Goal: Information Seeking & Learning: Learn about a topic

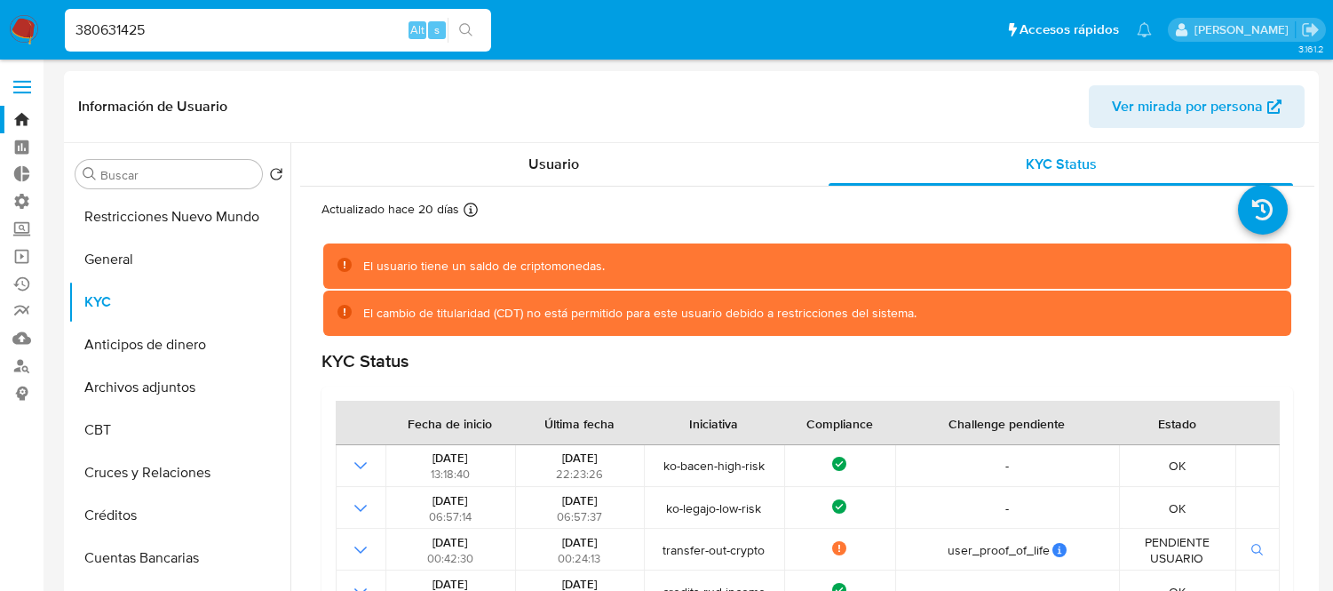
select select "10"
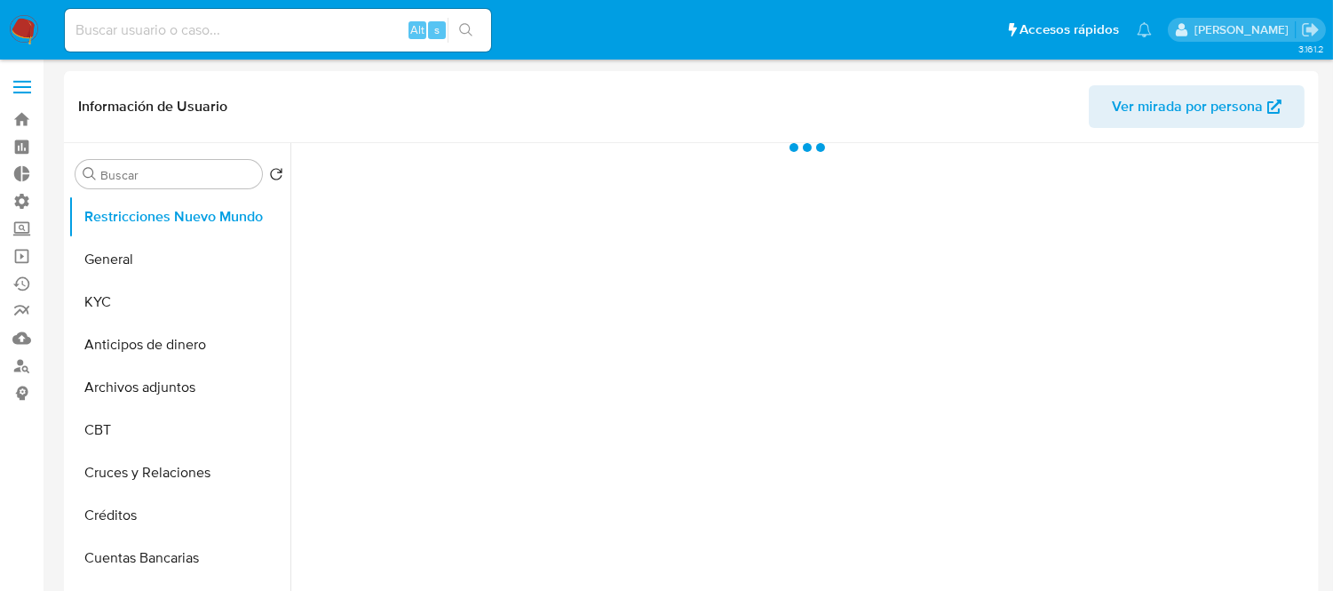
select select "10"
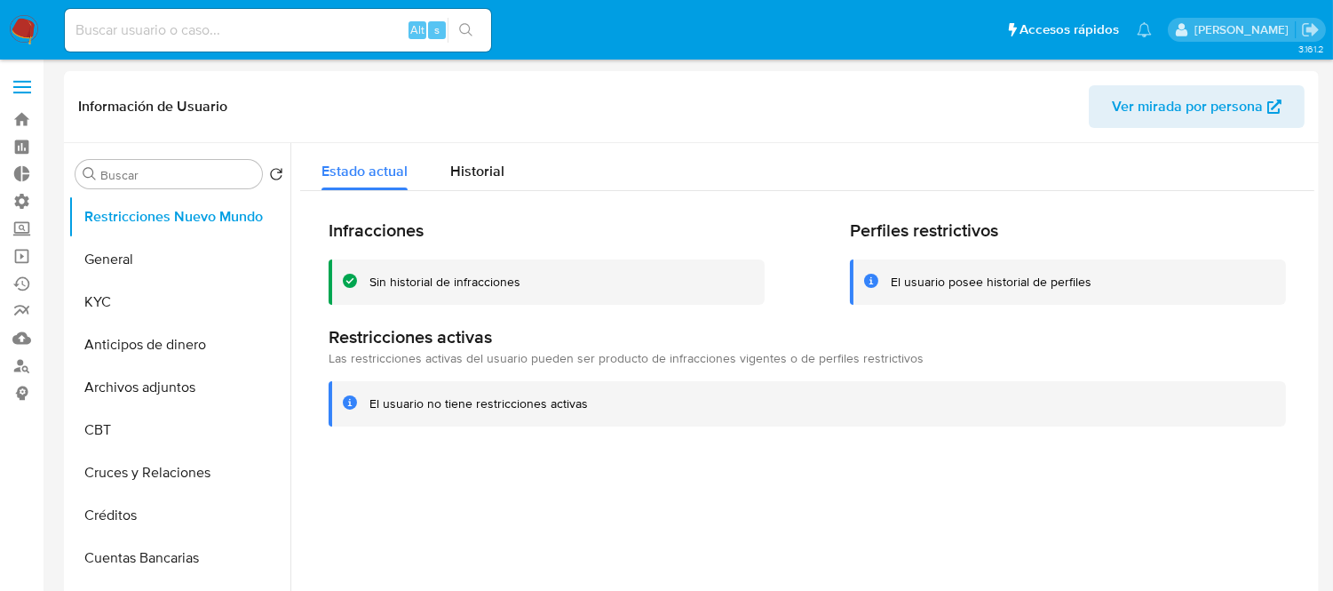
click at [195, 28] on input at bounding box center [278, 30] width 426 height 23
paste input "2022216292"
type input "2022216292"
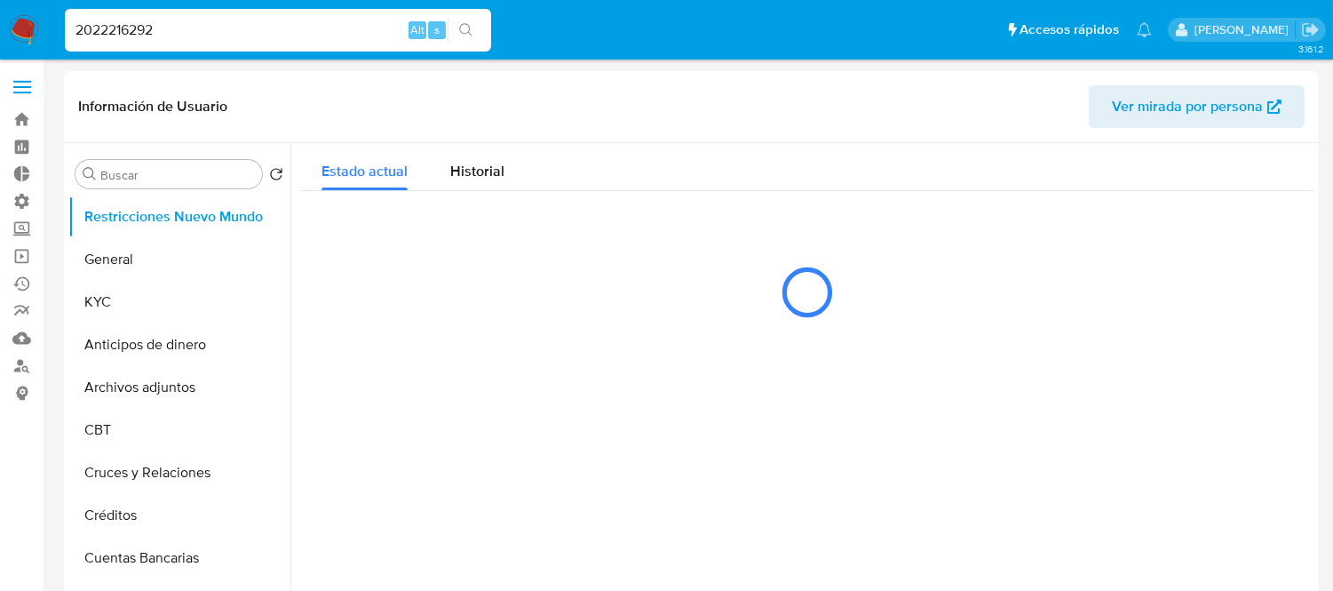
select select "10"
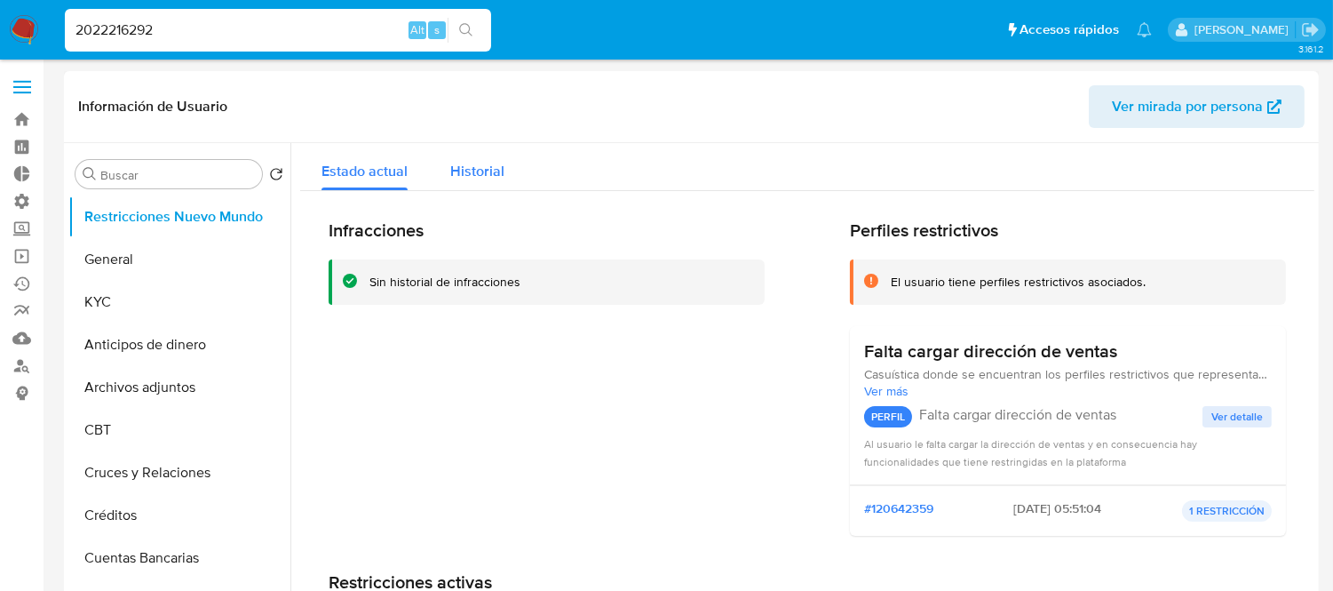
click at [493, 166] on span "Historial" at bounding box center [477, 171] width 54 height 20
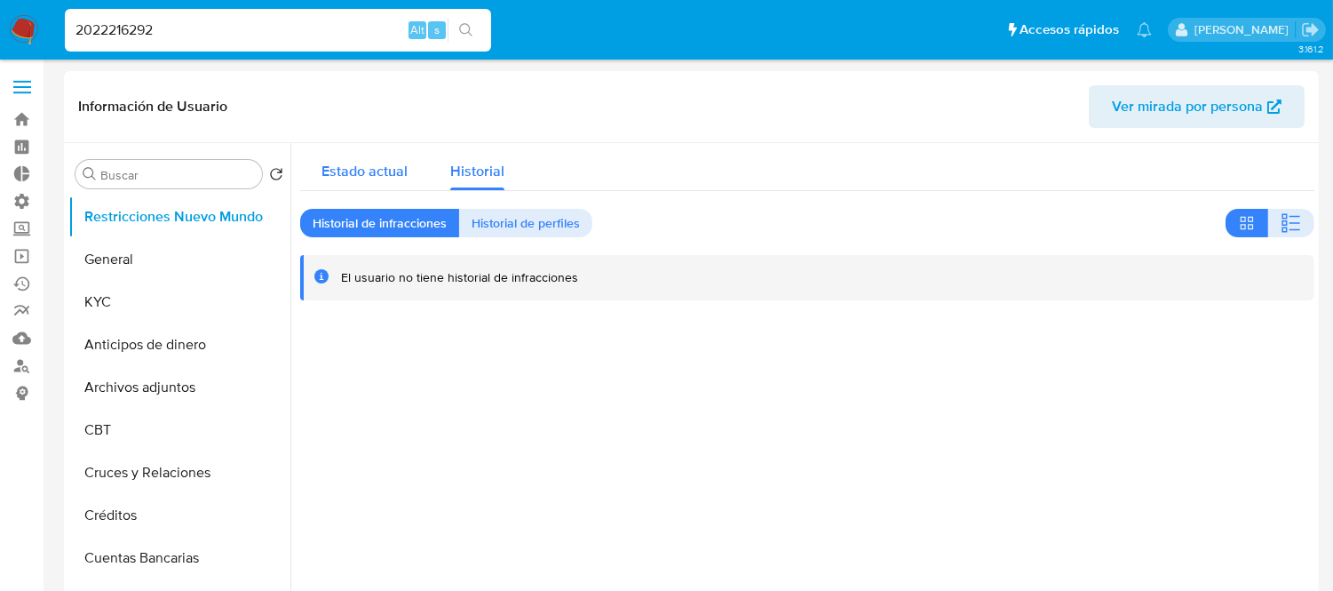
click at [375, 171] on span "Estado actual" at bounding box center [365, 171] width 86 height 20
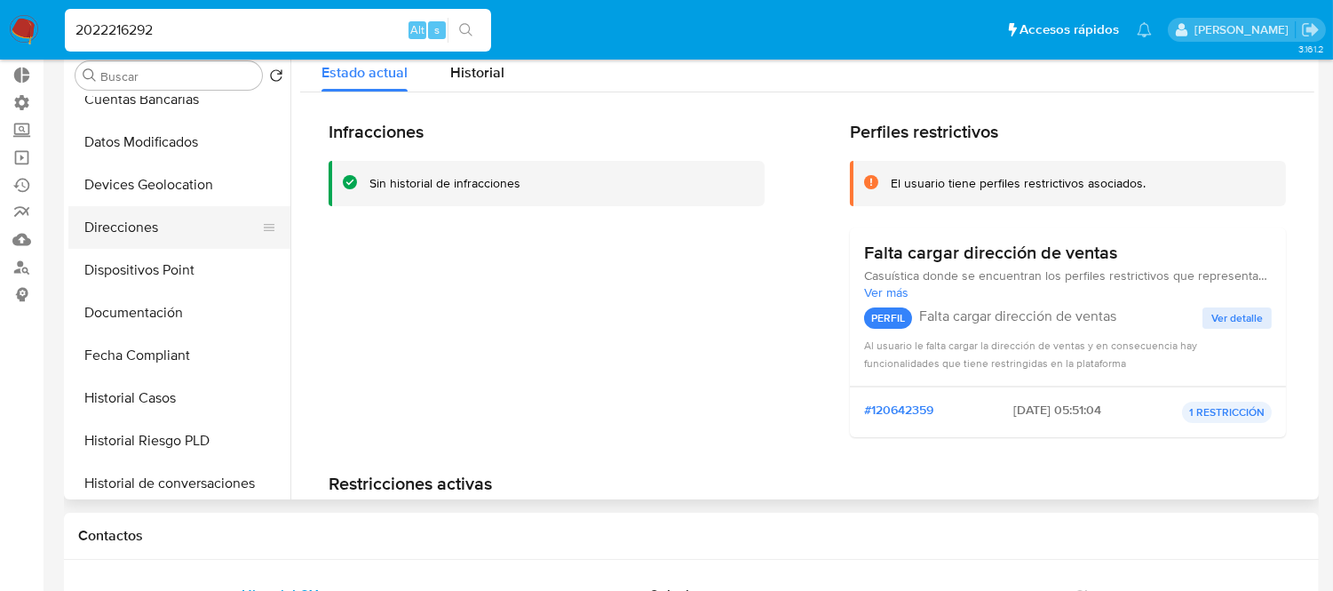
scroll to position [394, 0]
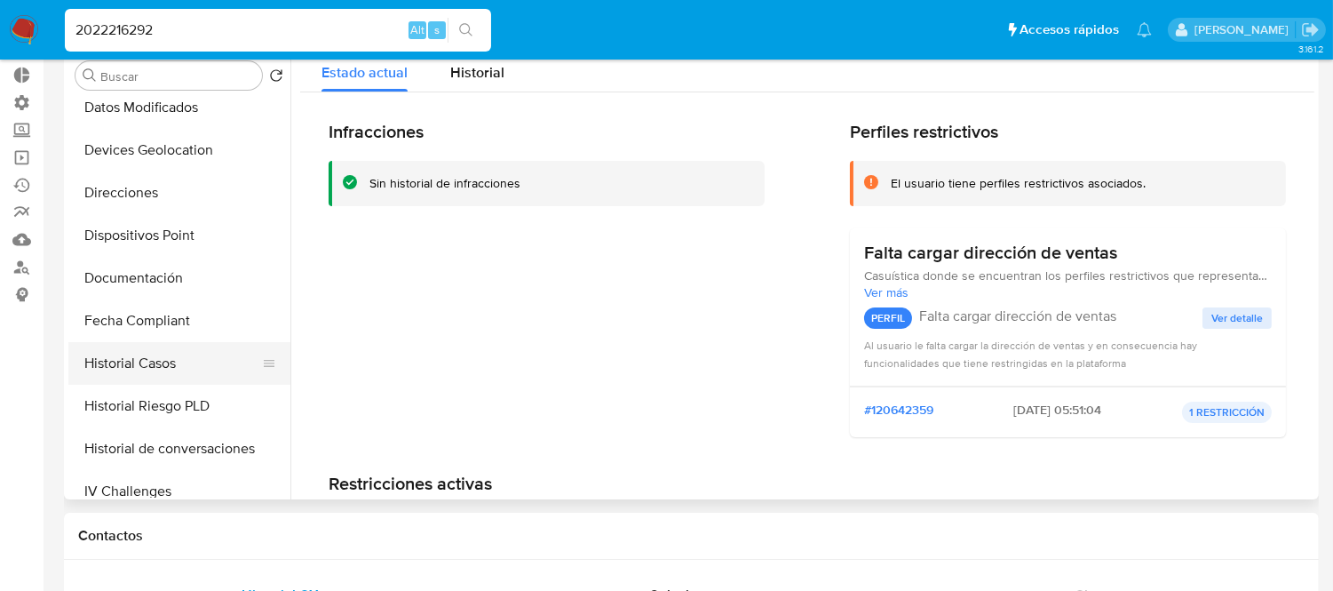
click at [152, 356] on button "Historial Casos" at bounding box center [172, 363] width 208 height 43
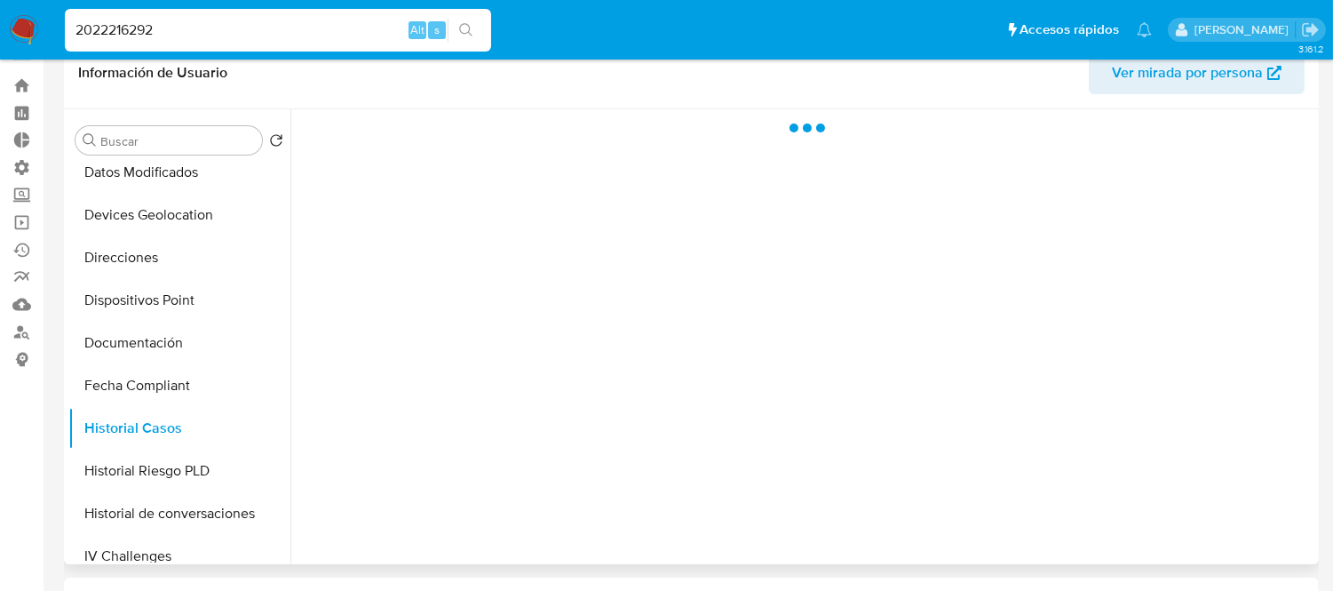
scroll to position [0, 0]
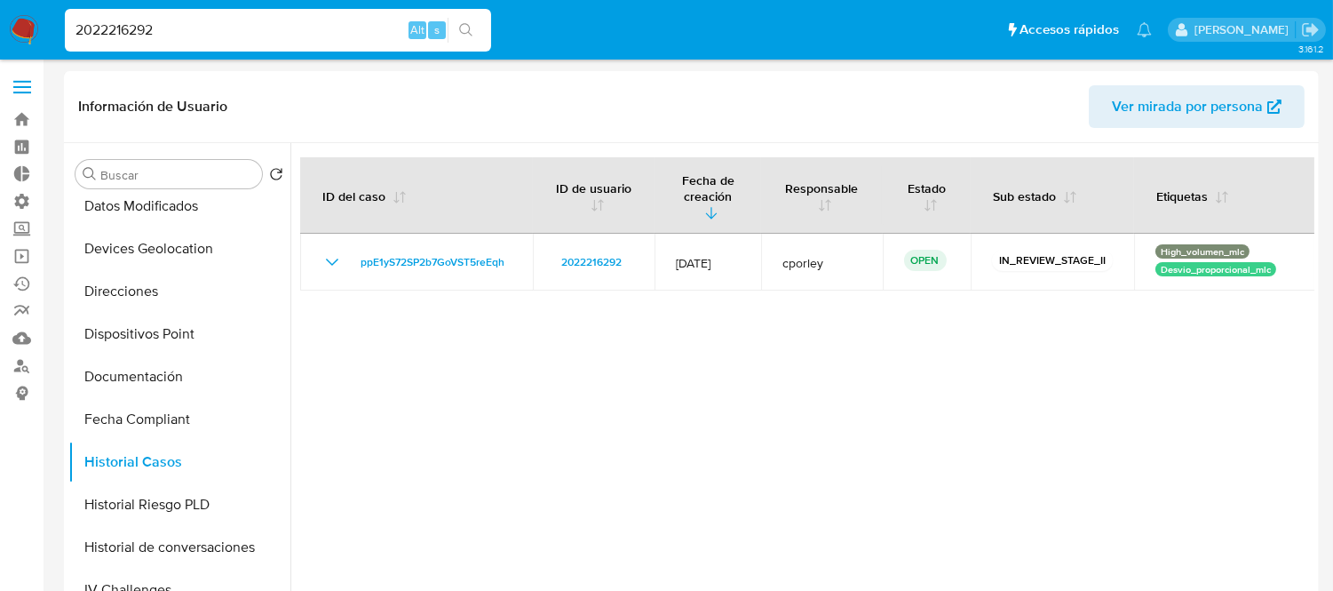
click at [234, 29] on input "2022216292" at bounding box center [278, 30] width 426 height 23
paste input "697101878"
type input "2697101878"
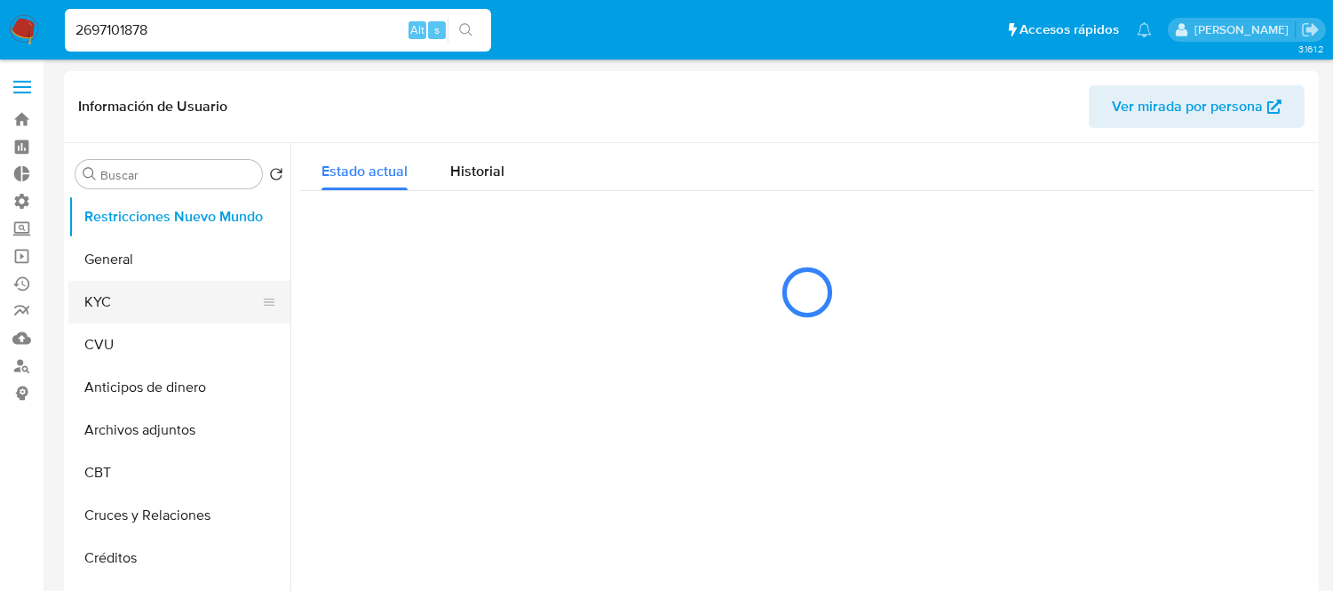
select select "10"
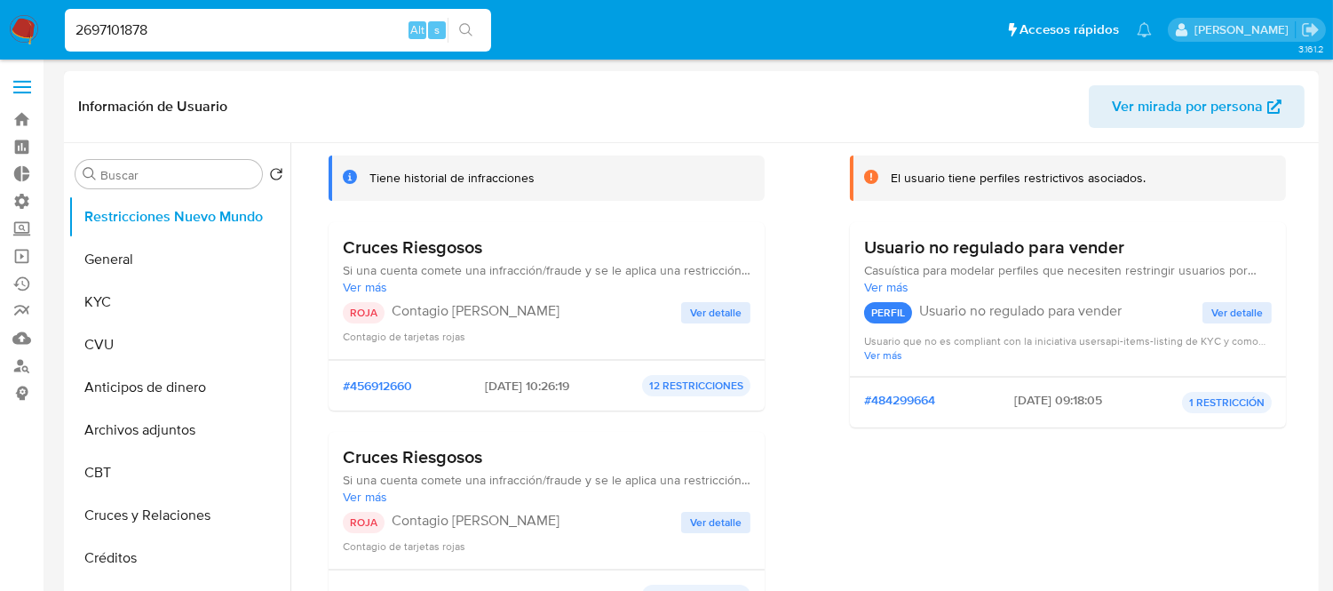
scroll to position [99, 0]
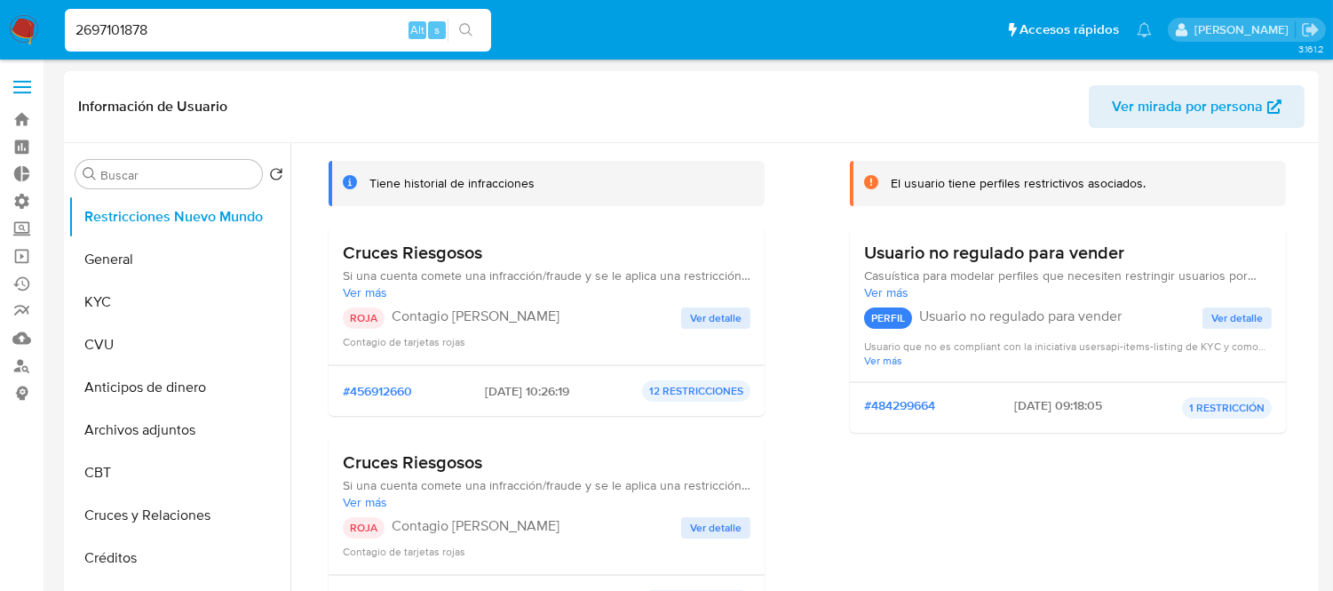
click at [696, 321] on span "Ver detalle" at bounding box center [716, 318] width 52 height 18
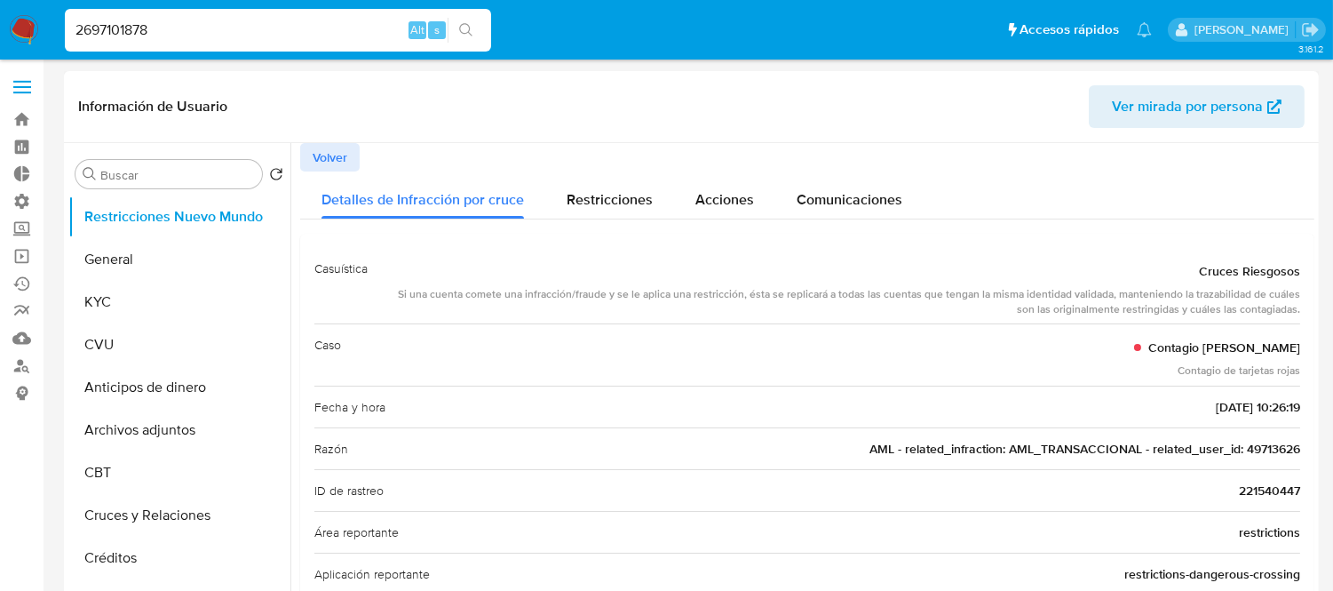
click at [1277, 450] on span "AML - related_infraction: AML_TRANSACCIONAL - related_user_id: 49713626" at bounding box center [1085, 449] width 431 height 18
click at [131, 316] on button "KYC" at bounding box center [172, 302] width 208 height 43
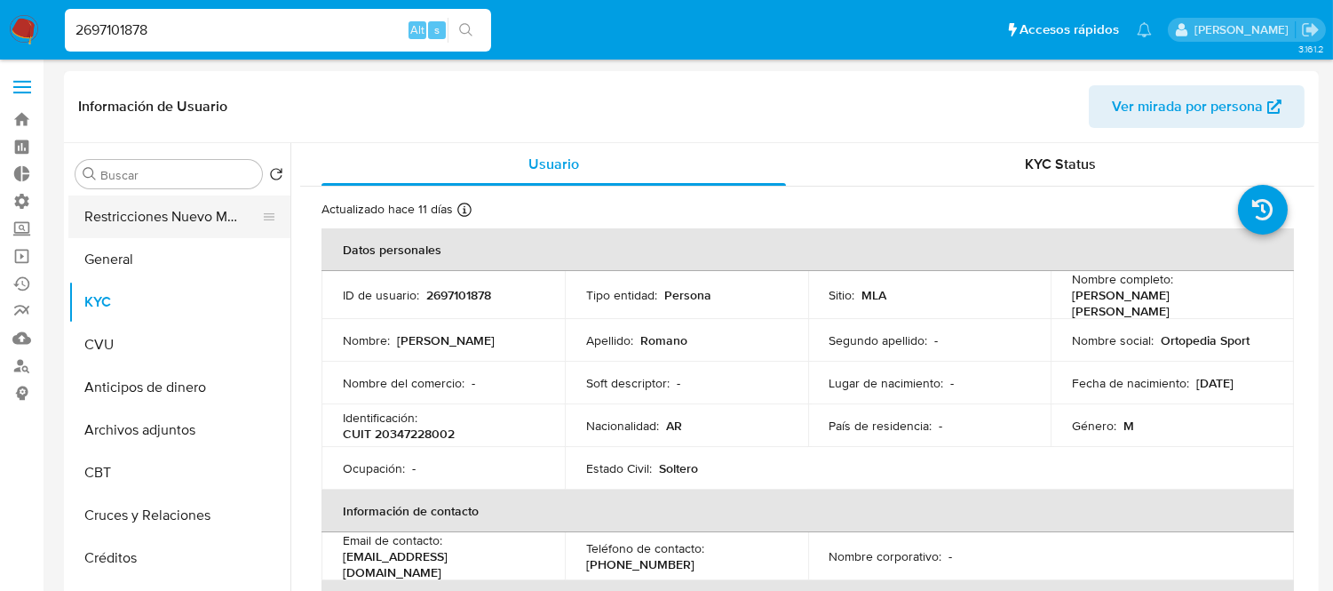
click at [110, 225] on button "Restricciones Nuevo Mundo" at bounding box center [172, 216] width 208 height 43
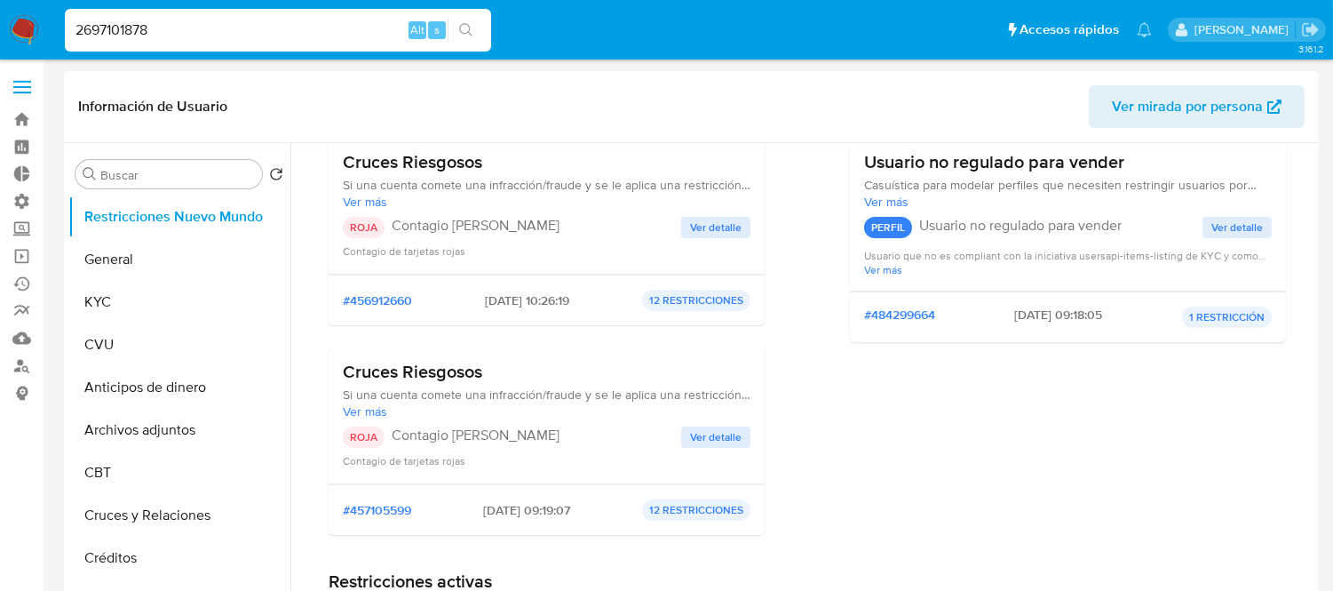
scroll to position [197, 0]
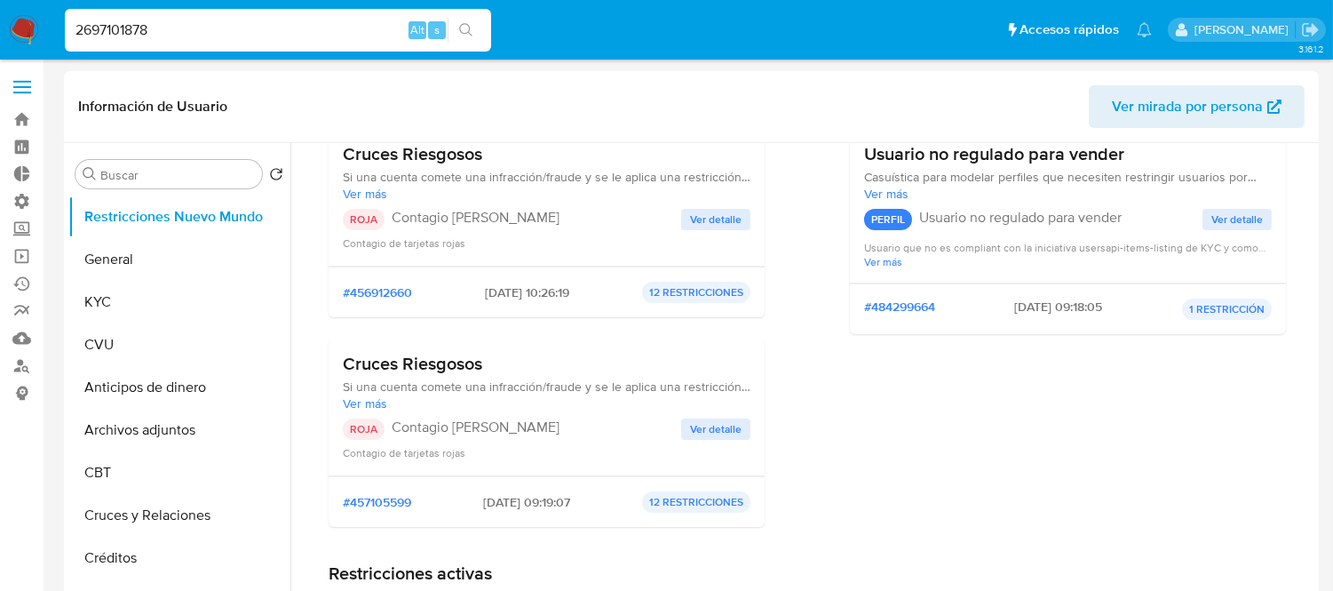
click at [694, 225] on span "Ver detalle" at bounding box center [716, 220] width 52 height 18
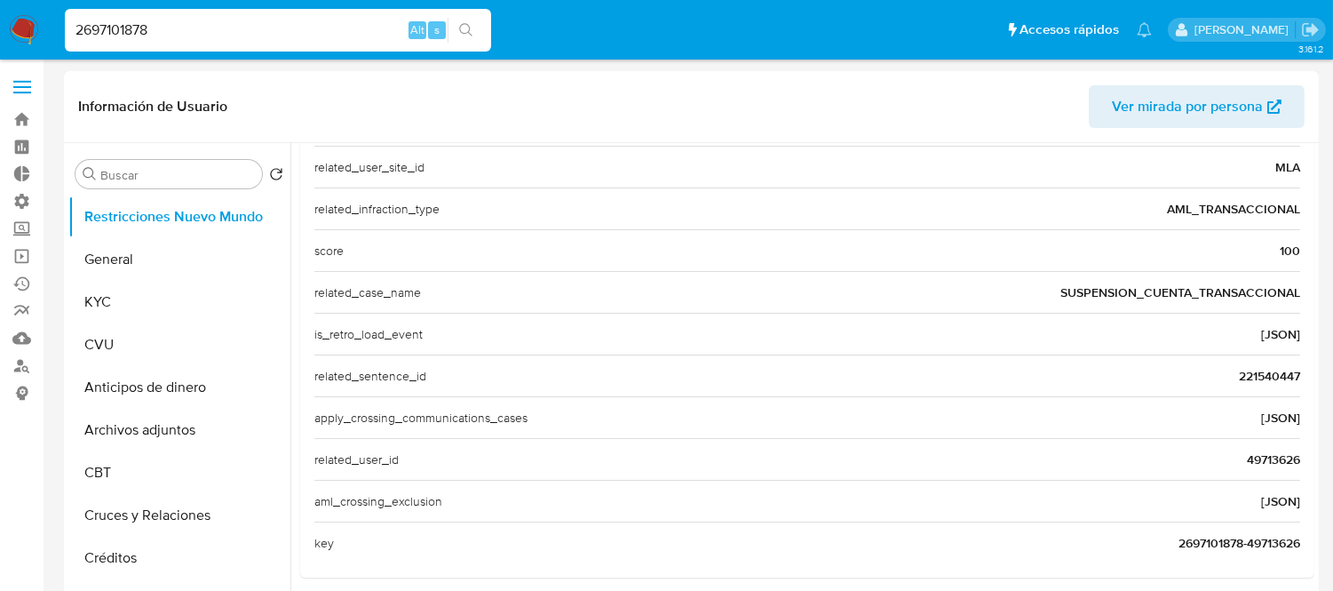
scroll to position [703, 0]
drag, startPoint x: 1264, startPoint y: 373, endPoint x: 1294, endPoint y: 373, distance: 30.2
click at [1294, 373] on div "Casuística Cruces Riesgosos Si una cuenta comete una infracción/fraude y se le …" at bounding box center [807, 53] width 1014 height 1043
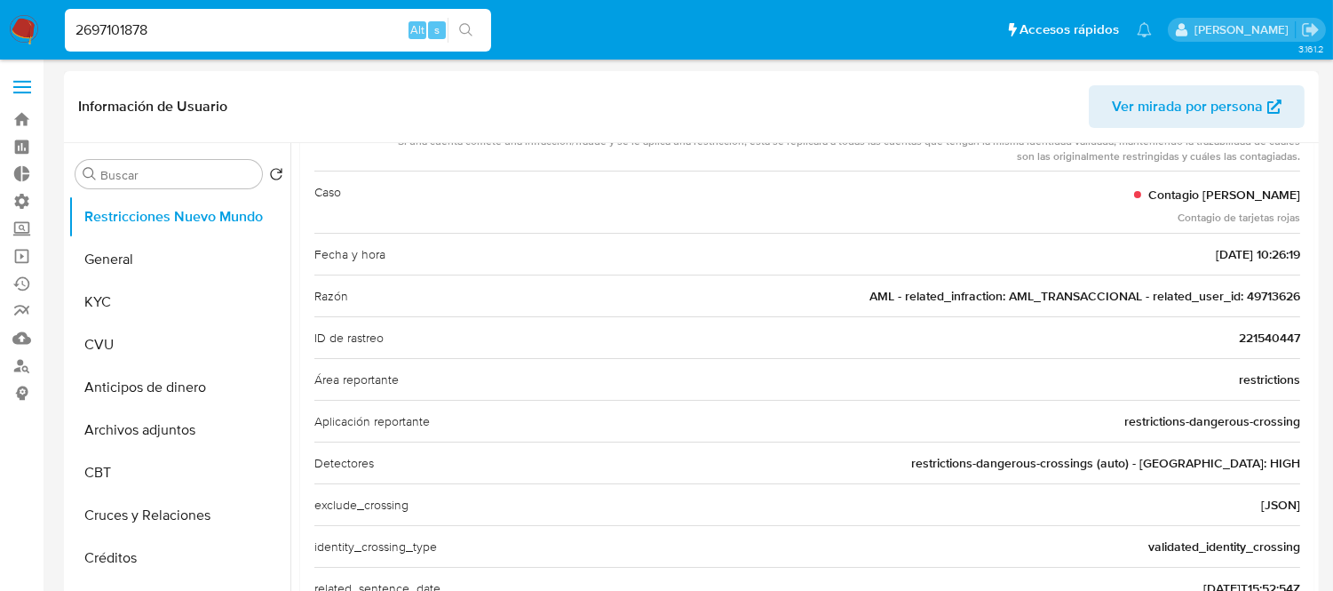
scroll to position [0, 0]
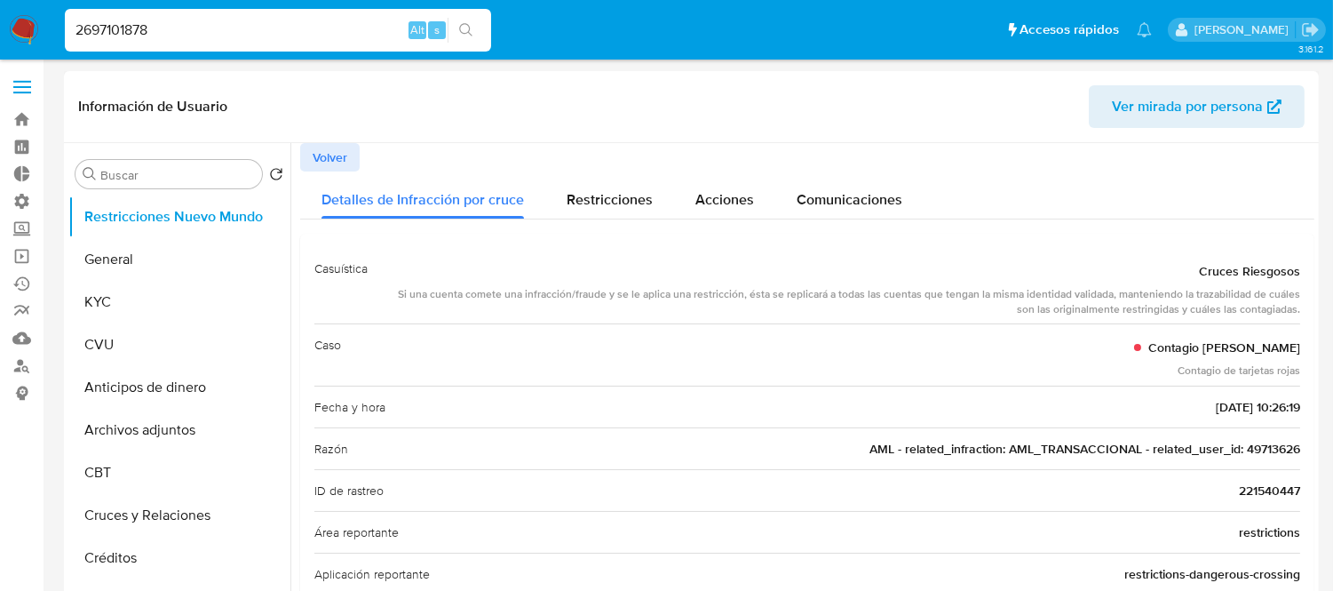
click at [315, 154] on span "Volver" at bounding box center [330, 157] width 35 height 25
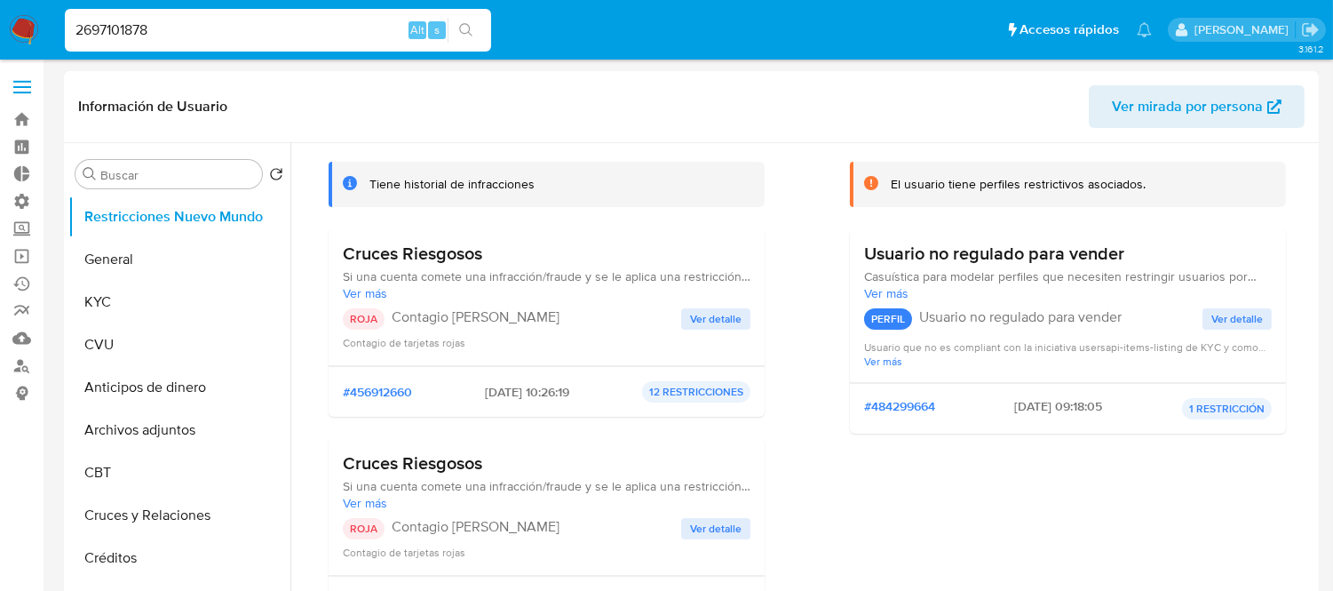
scroll to position [296, 0]
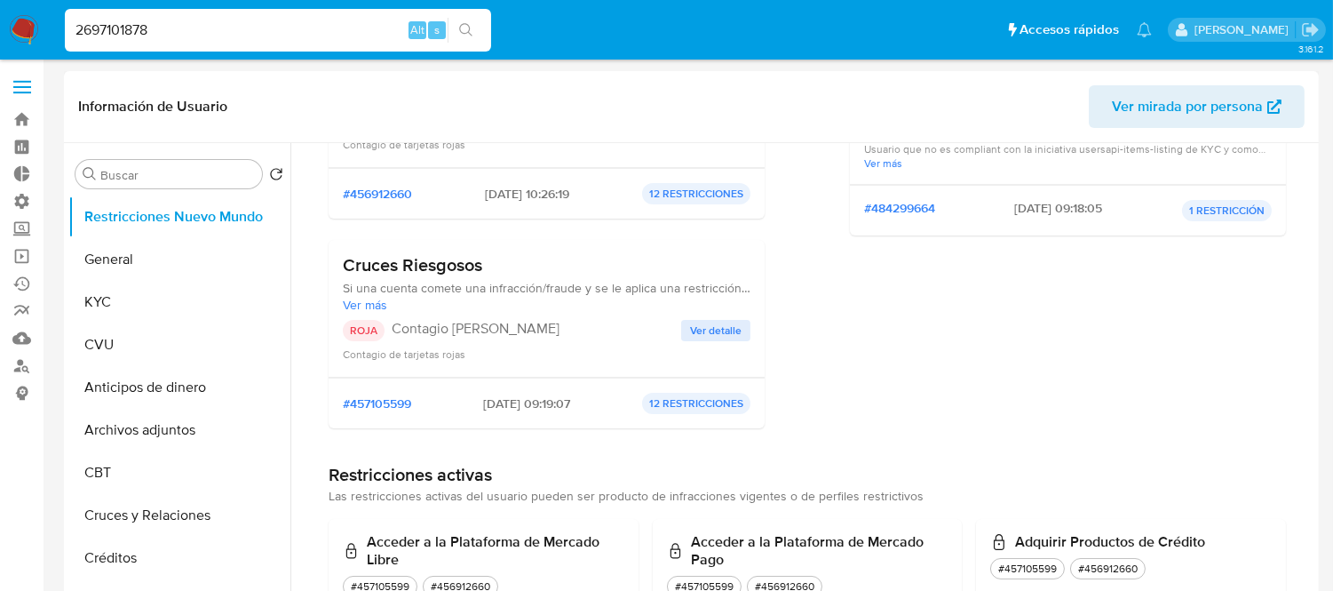
click at [705, 329] on span "Ver detalle" at bounding box center [716, 331] width 52 height 18
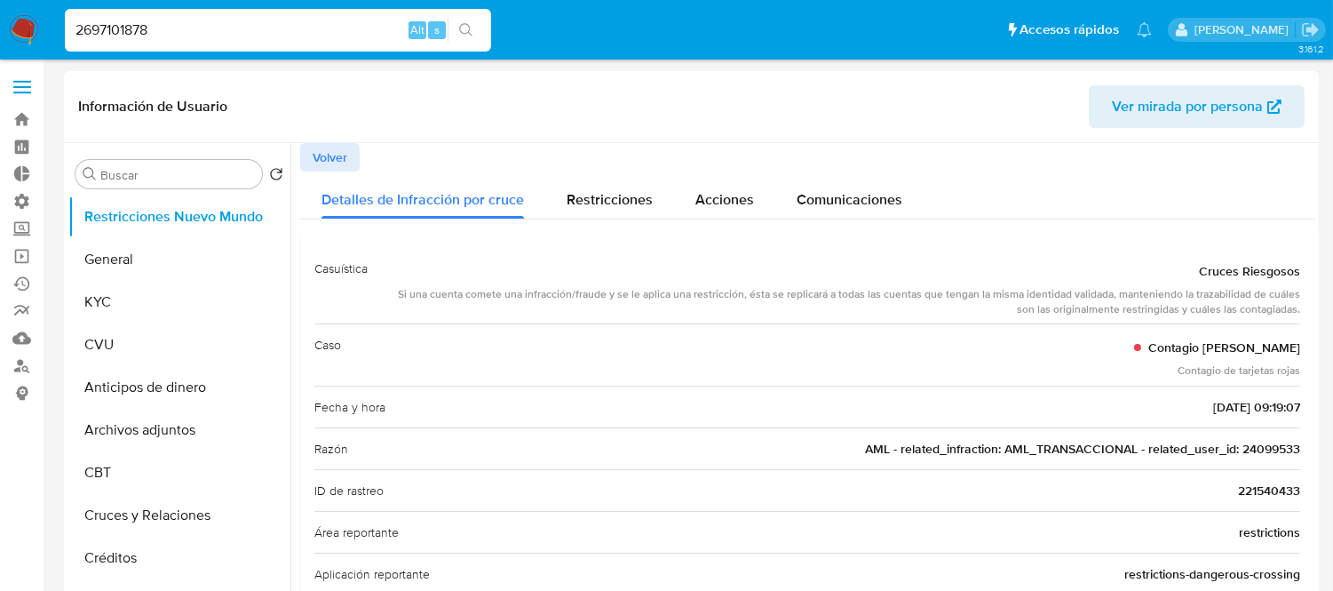
click at [1253, 441] on span "AML - related_infraction: AML_TRANSACCIONAL - related_user_id: 24099533" at bounding box center [1082, 449] width 435 height 18
click at [1255, 442] on span "AML - related_infraction: AML_TRANSACCIONAL - related_user_id: 24099533" at bounding box center [1082, 449] width 435 height 18
click at [471, 128] on div "Información de Usuario Ver mirada por persona" at bounding box center [691, 107] width 1255 height 72
click at [133, 267] on button "General" at bounding box center [172, 259] width 208 height 43
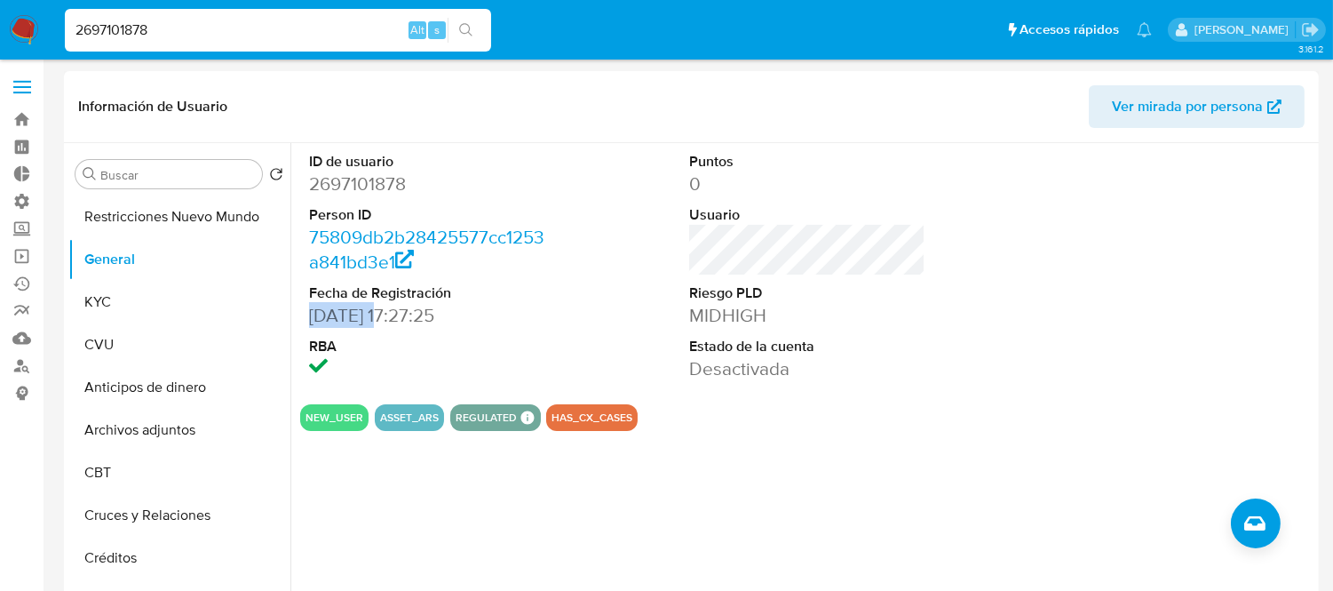
drag, startPoint x: 305, startPoint y: 323, endPoint x: 377, endPoint y: 323, distance: 71.9
click at [377, 323] on div "ID de usuario 2697101878 Person ID 75809db2b28425577cc1253a841bd3e1 Fecha de Re…" at bounding box center [427, 266] width 254 height 247
click at [534, 347] on dt "RBA" at bounding box center [427, 347] width 236 height 20
drag, startPoint x: 322, startPoint y: 299, endPoint x: 557, endPoint y: 298, distance: 234.5
click at [512, 299] on dt "Fecha de Registración" at bounding box center [427, 293] width 236 height 20
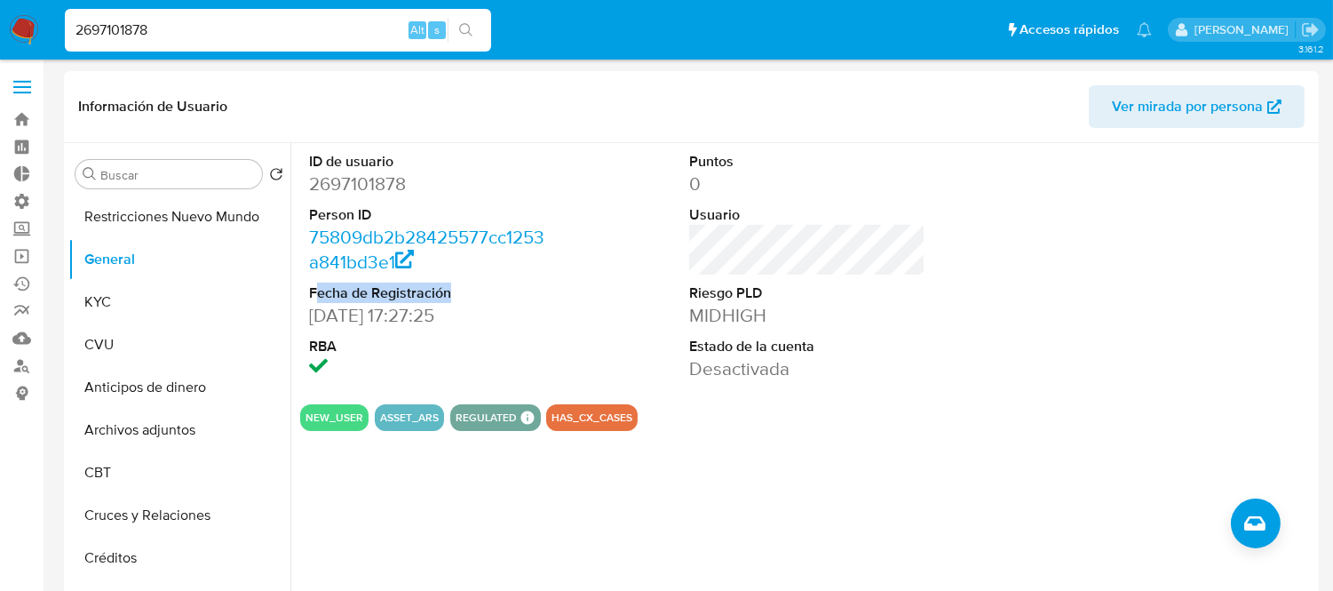
click at [552, 298] on div "ID de usuario 2697101878 Person ID 75809db2b28425577cc1253a841bd3e1 Fecha de Re…" at bounding box center [807, 266] width 1014 height 247
drag, startPoint x: 305, startPoint y: 330, endPoint x: 393, endPoint y: 325, distance: 89.0
click at [393, 325] on div "ID de usuario 2697101878 Person ID 75809db2b28425577cc1253a841bd3e1 Fecha de Re…" at bounding box center [427, 266] width 254 height 247
click at [120, 36] on input "2697101878" at bounding box center [278, 30] width 426 height 23
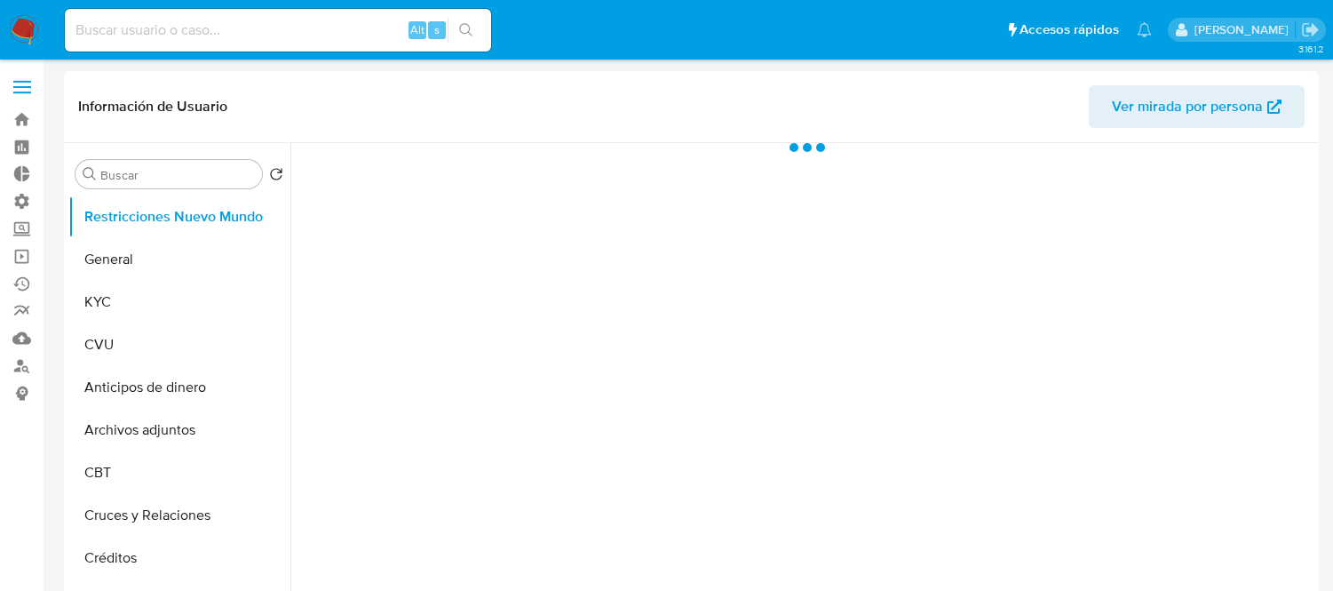
select select "10"
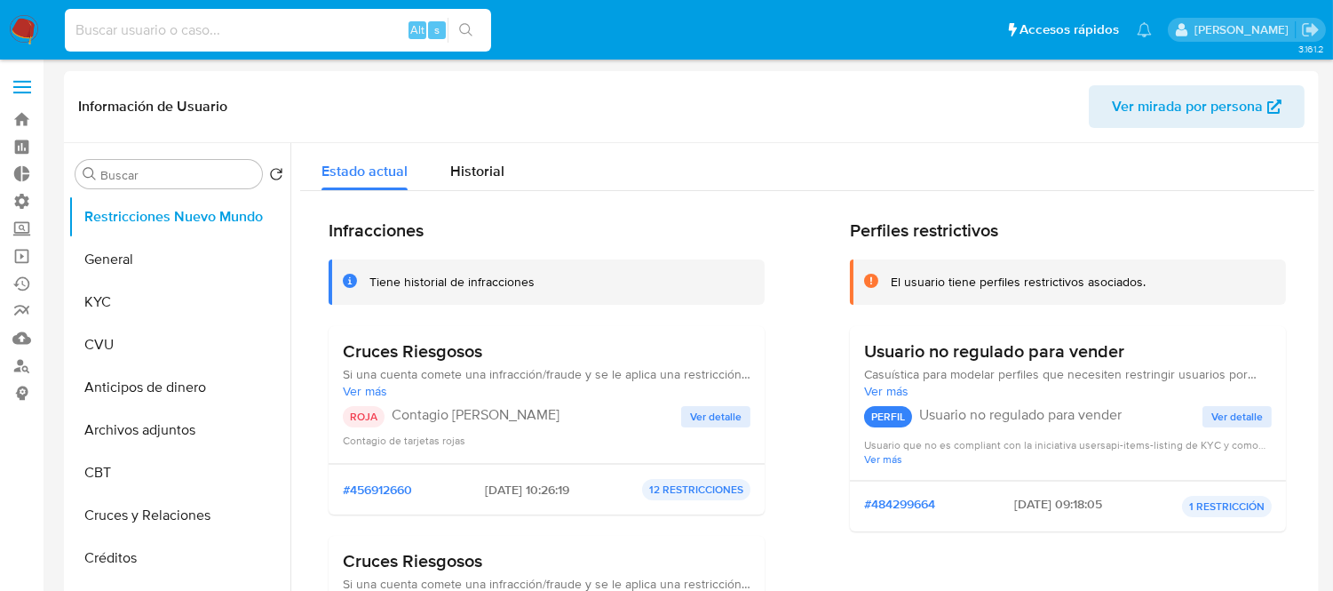
click at [192, 28] on input at bounding box center [278, 30] width 426 height 23
paste input "49713626"
type input "49713626"
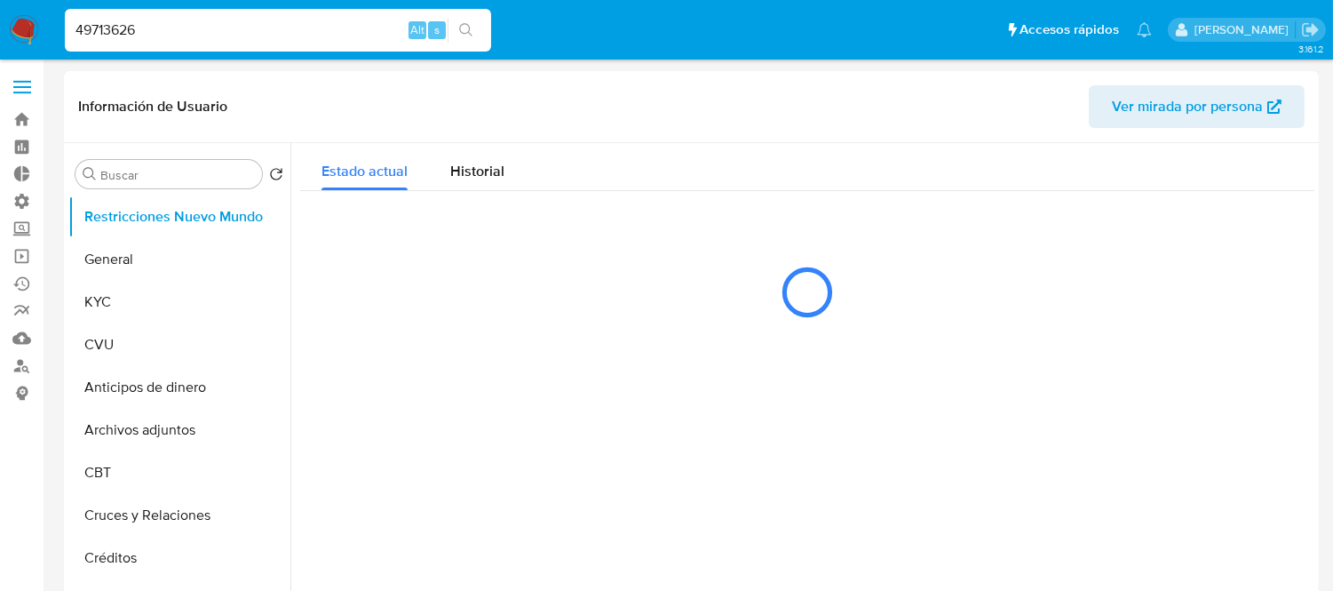
select select "10"
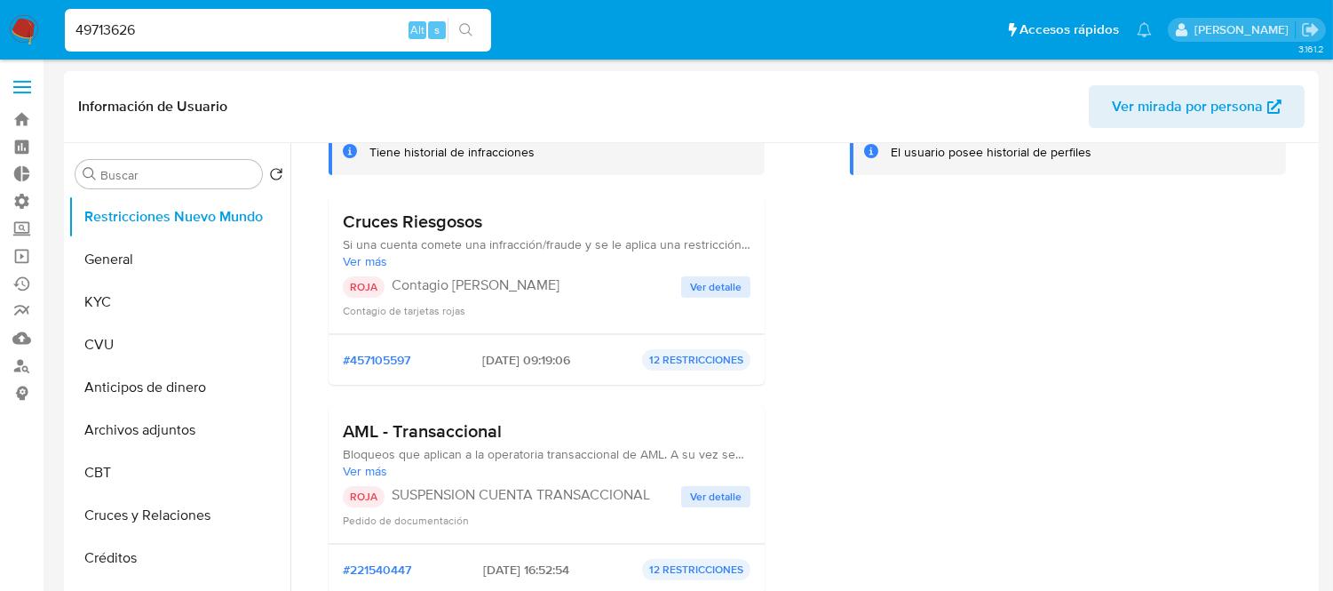
scroll to position [99, 0]
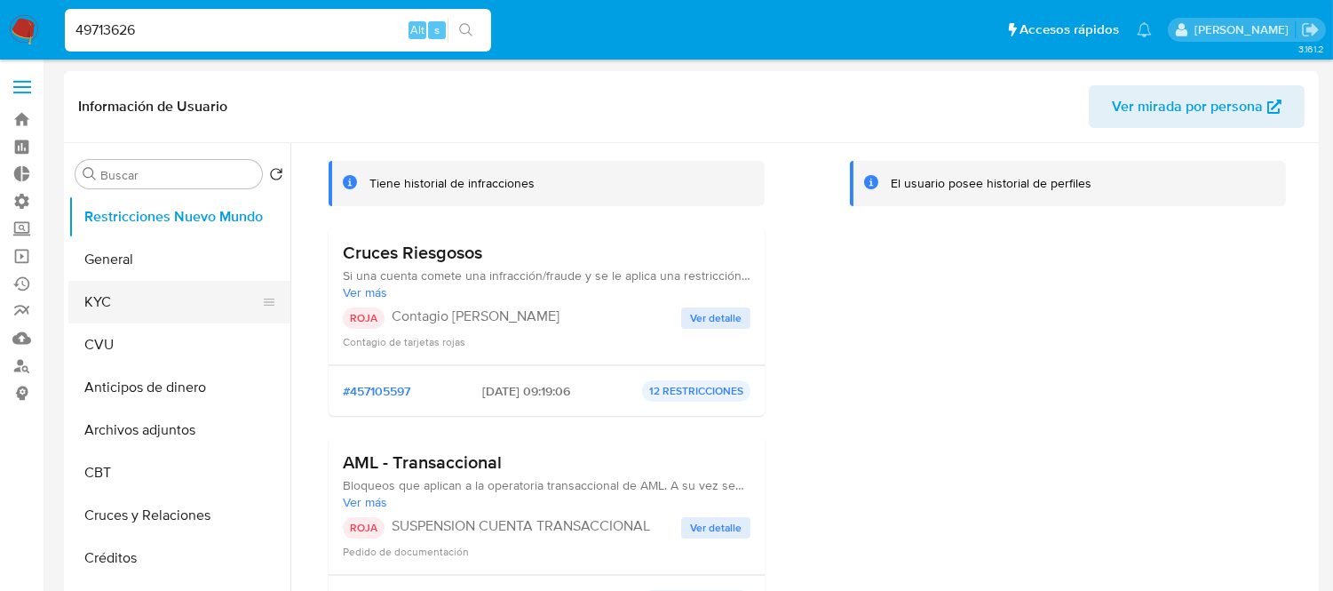
click at [107, 287] on button "KYC" at bounding box center [172, 302] width 208 height 43
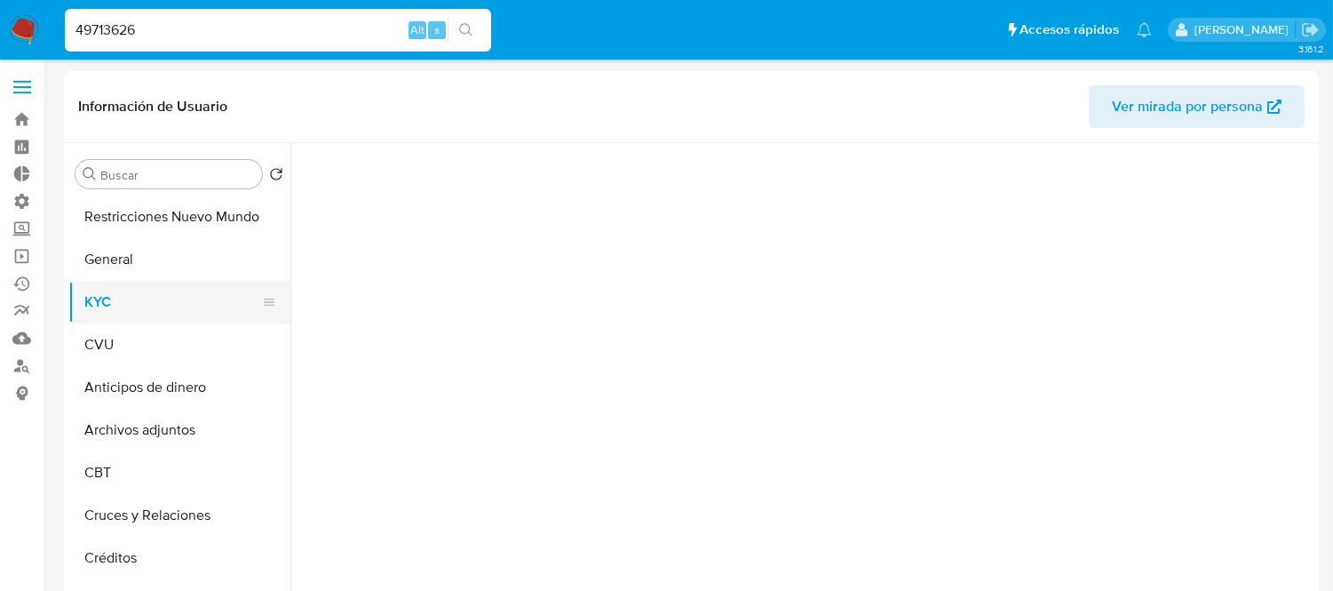
scroll to position [0, 0]
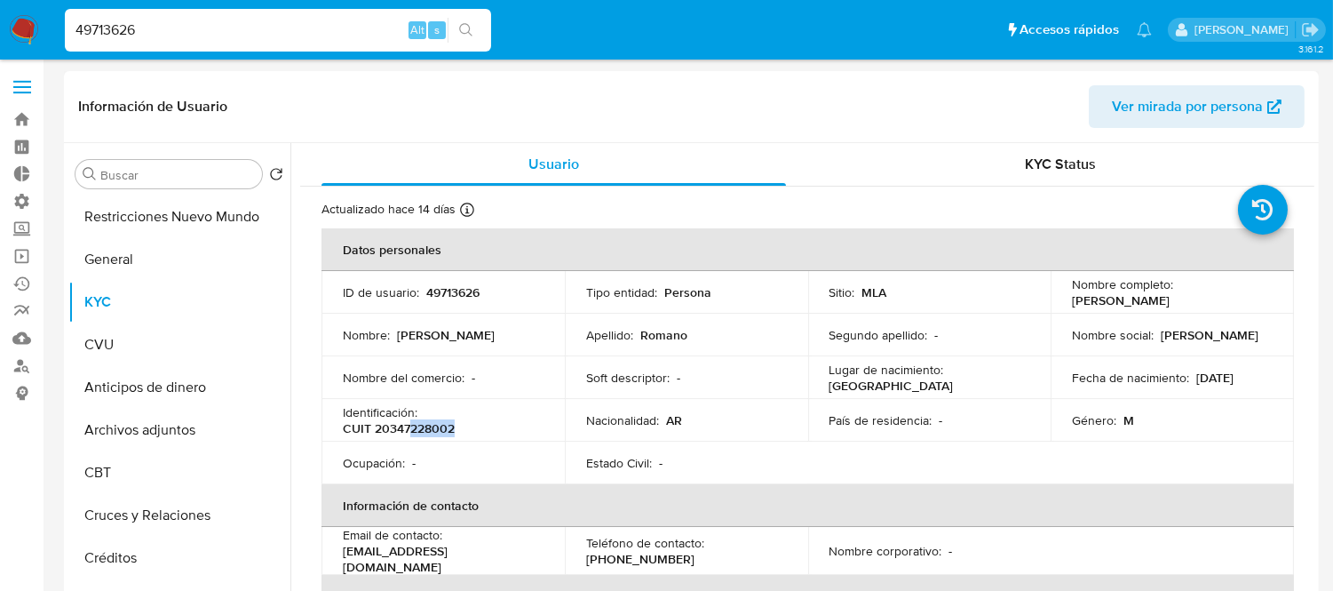
drag, startPoint x: 476, startPoint y: 421, endPoint x: 413, endPoint y: 426, distance: 63.3
click at [413, 426] on div "Identificación : CUIT 20347228002" at bounding box center [443, 420] width 201 height 32
click at [413, 426] on p "CUIT 20347228002" at bounding box center [399, 428] width 112 height 16
drag, startPoint x: 376, startPoint y: 429, endPoint x: 475, endPoint y: 427, distance: 99.5
click at [475, 427] on div "Identificación : CUIT 20347228002" at bounding box center [443, 420] width 201 height 32
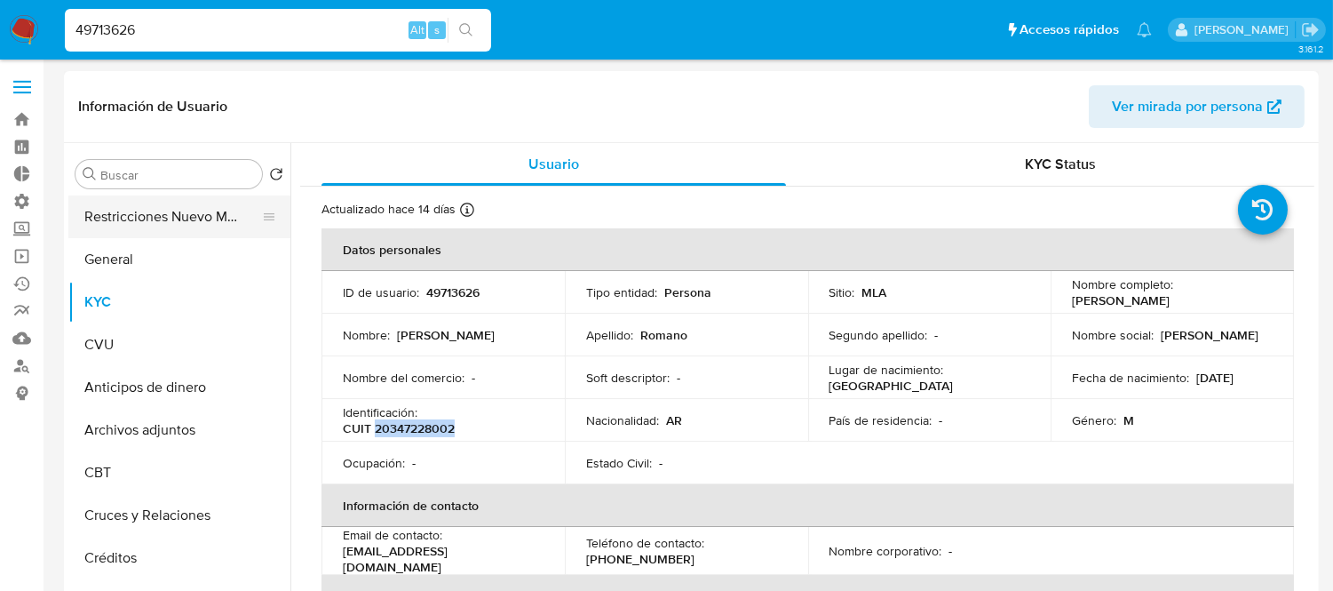
click at [195, 216] on button "Restricciones Nuevo Mundo" at bounding box center [172, 216] width 208 height 43
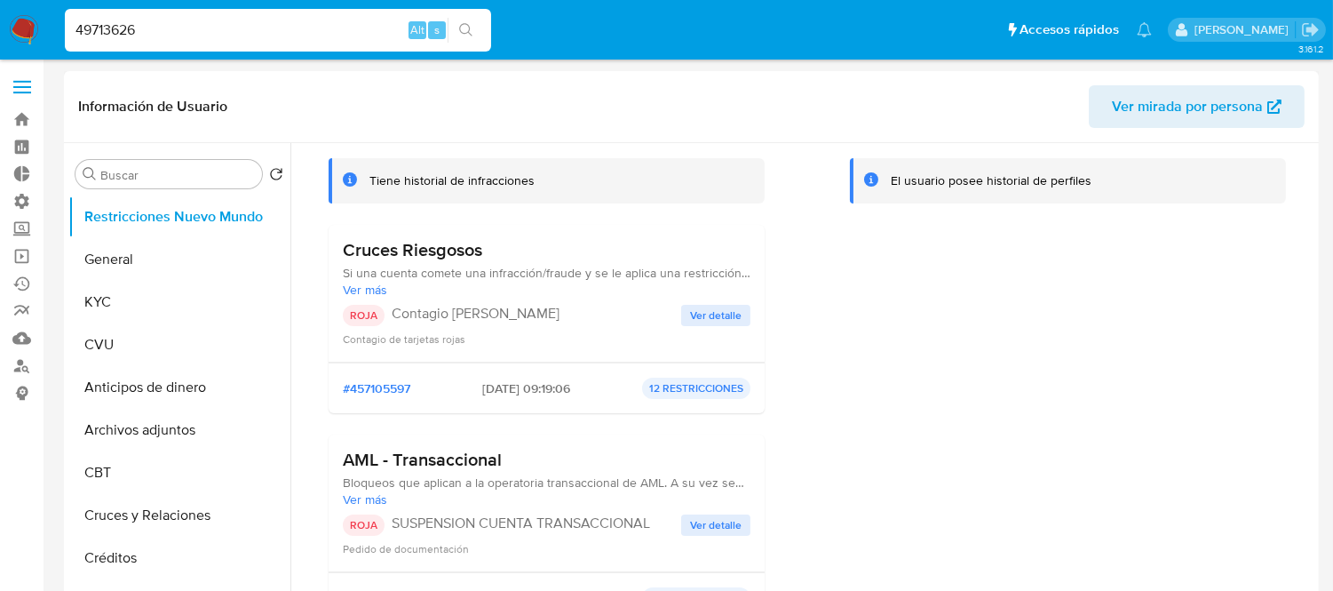
scroll to position [197, 0]
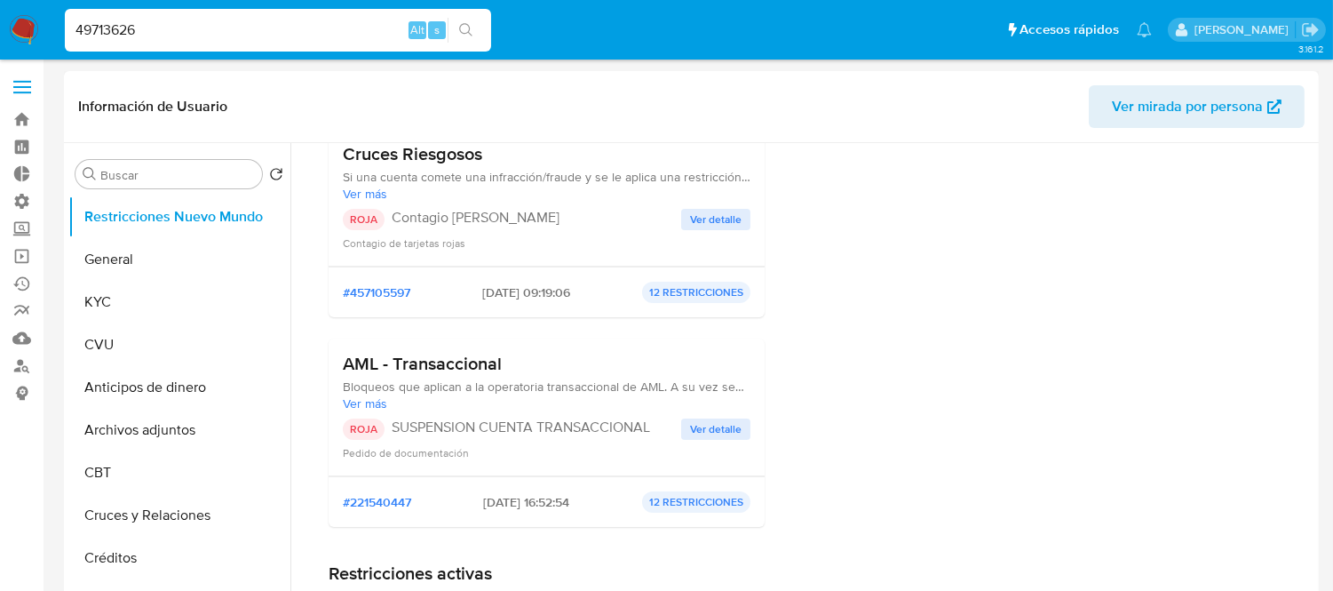
drag, startPoint x: 520, startPoint y: 508, endPoint x: 465, endPoint y: 495, distance: 57.5
click at [484, 495] on span "03/01/2023 - 16:52:54" at bounding box center [527, 502] width 86 height 16
click at [604, 501] on div "#221540447 03/01/2023 - 16:52:54 12 RESTRICCIONES" at bounding box center [547, 501] width 408 height 21
click at [699, 425] on span "Ver detalle" at bounding box center [716, 429] width 52 height 18
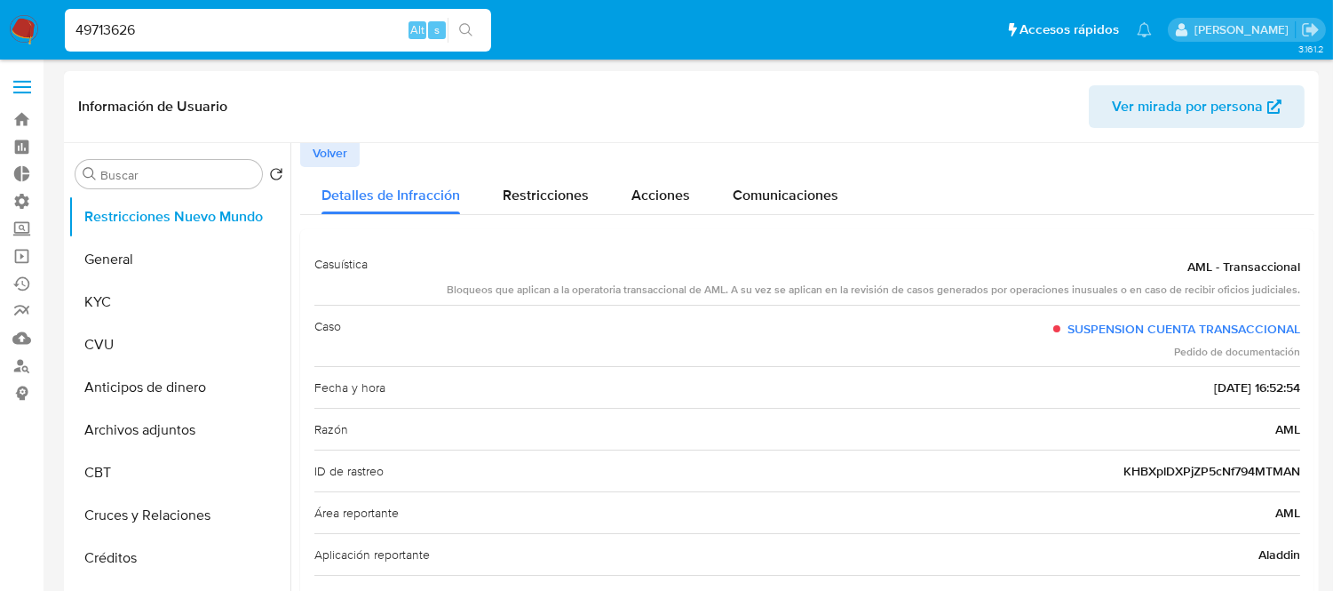
scroll to position [0, 0]
drag, startPoint x: 1164, startPoint y: 392, endPoint x: 1280, endPoint y: 392, distance: 115.5
click at [1280, 392] on div "Fecha y hora 03/01/2023 - 16:52:54" at bounding box center [807, 391] width 986 height 42
click at [1060, 387] on div "Fecha y hora 03/01/2023 - 16:52:54" at bounding box center [807, 391] width 986 height 42
click at [325, 145] on span "Volver" at bounding box center [330, 157] width 35 height 25
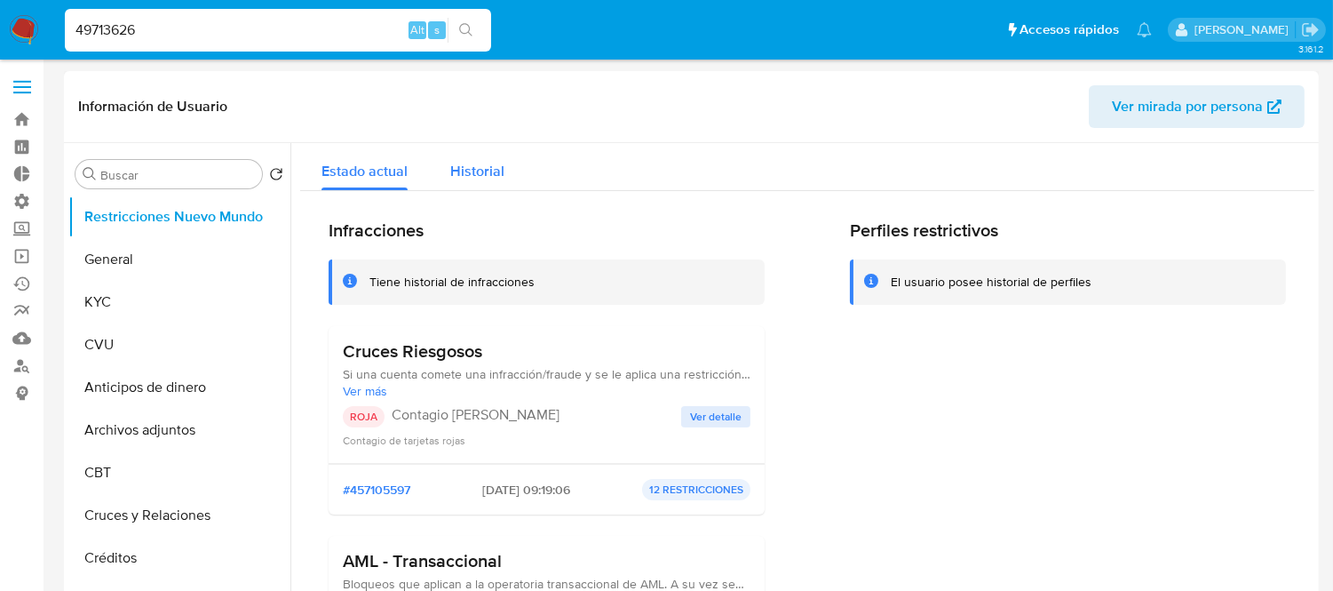
click at [472, 170] on span "Historial" at bounding box center [477, 171] width 54 height 20
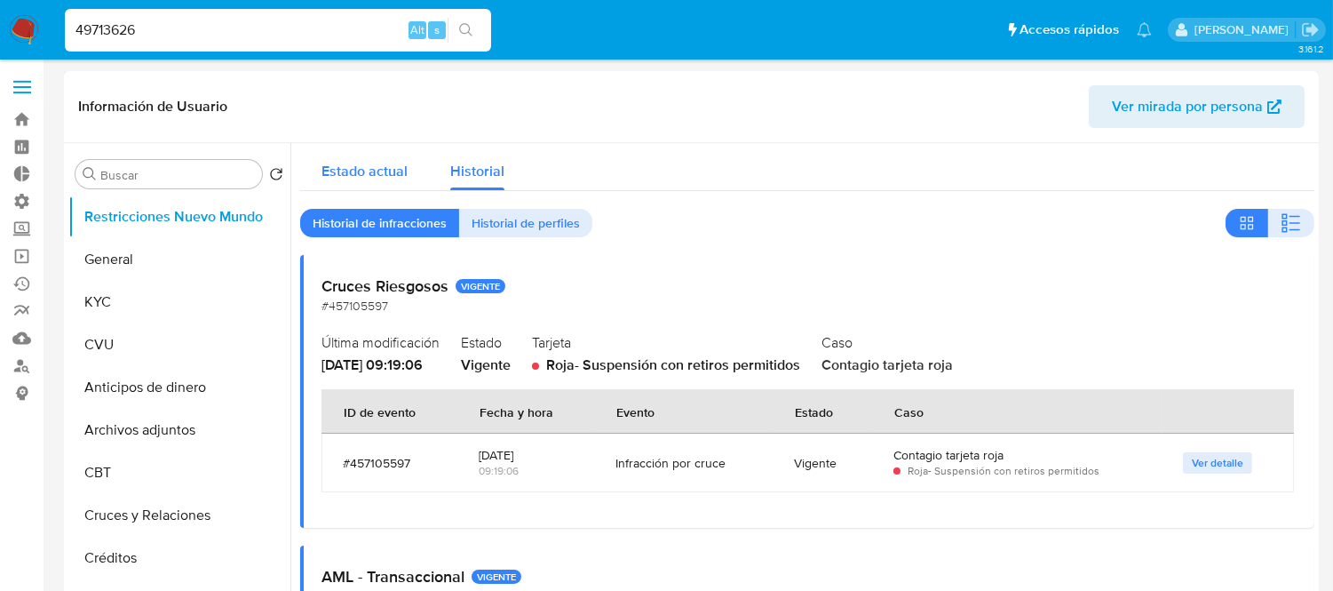
click at [395, 176] on span "Estado actual" at bounding box center [365, 171] width 86 height 20
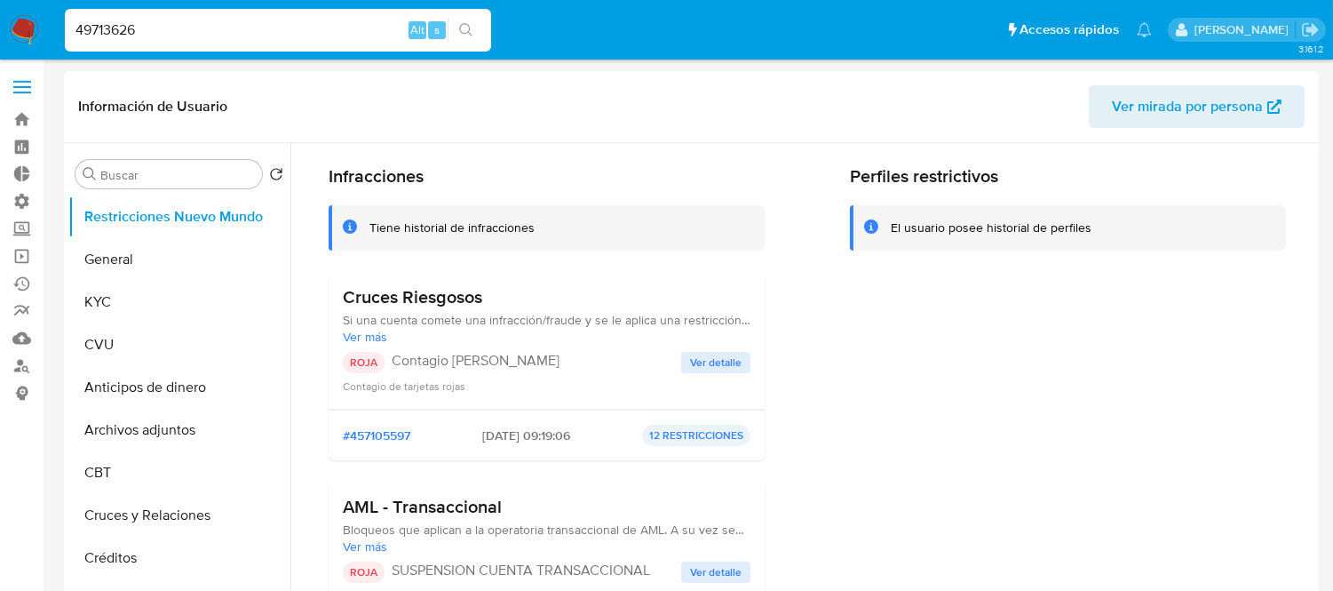
scroll to position [99, 0]
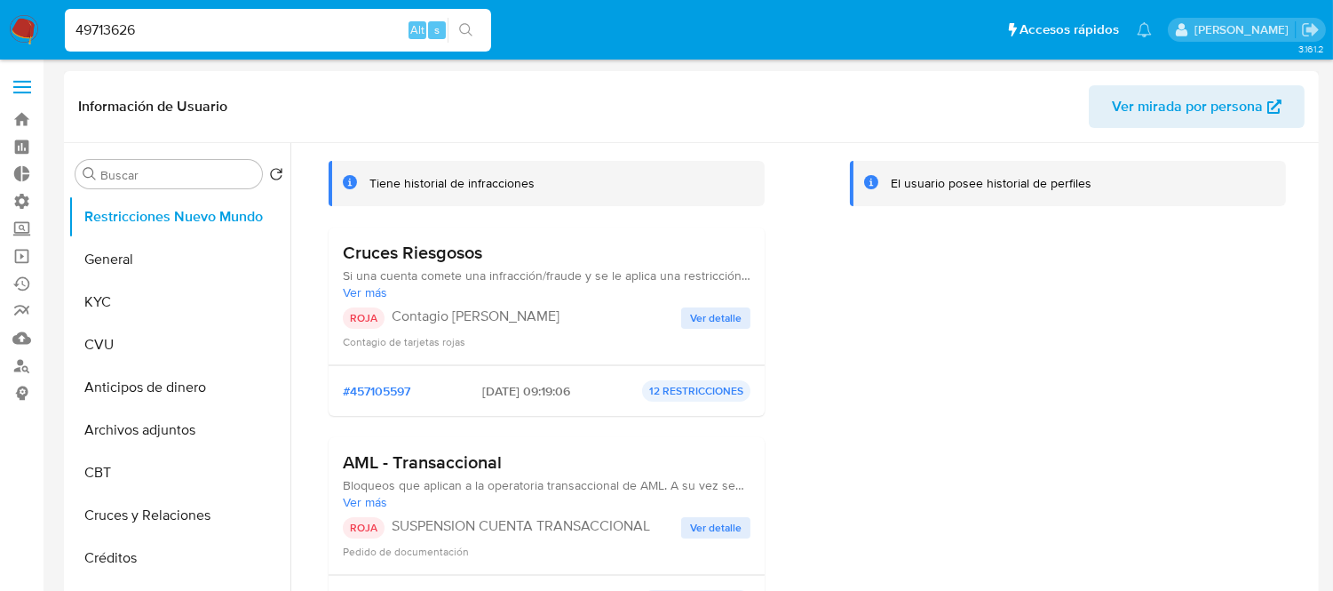
click at [957, 437] on div "Perfiles restrictivos El usuario posee historial de perfiles" at bounding box center [1068, 380] width 436 height 519
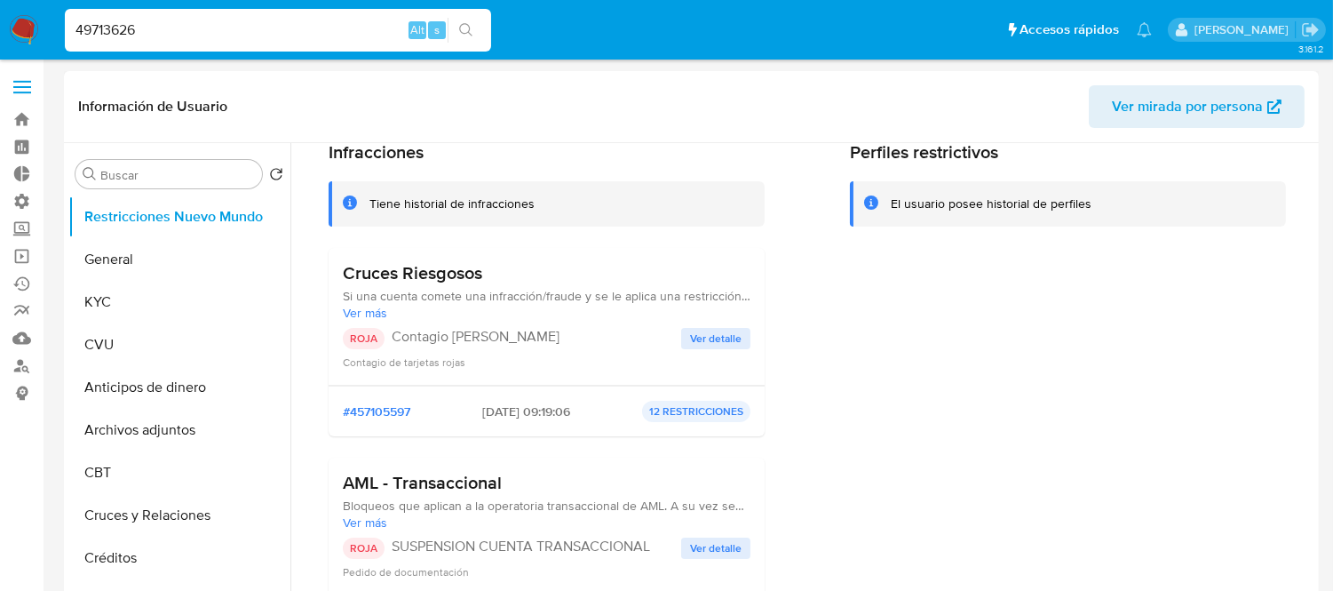
scroll to position [0, 0]
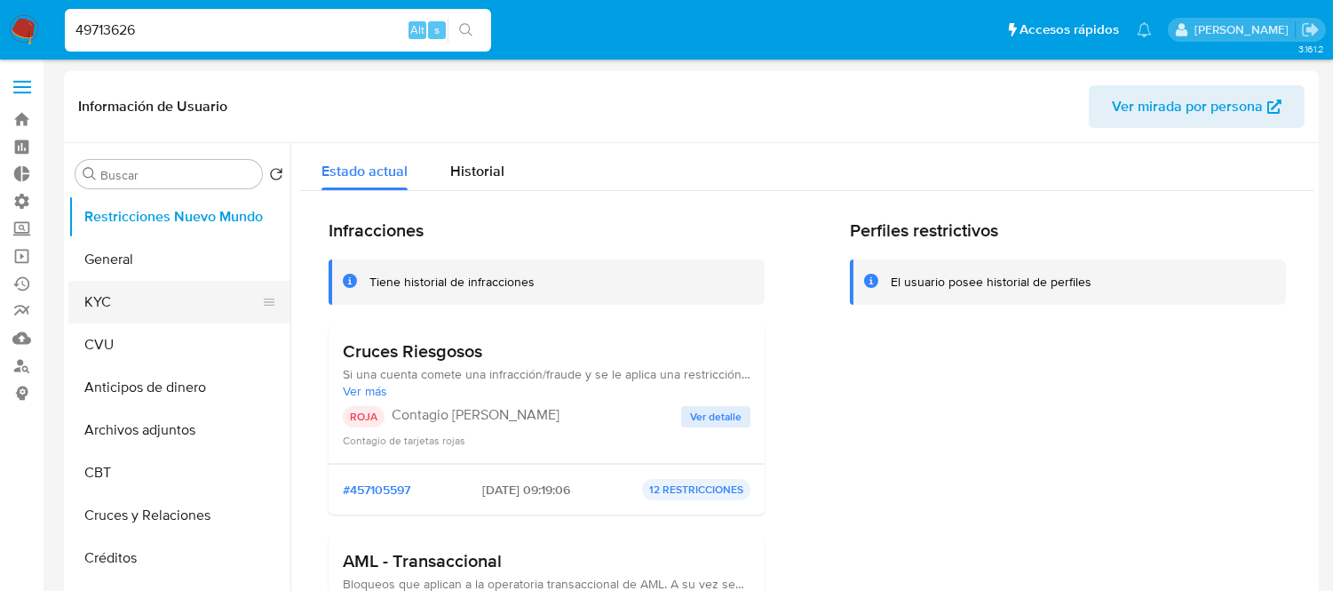
click at [101, 318] on button "KYC" at bounding box center [172, 302] width 208 height 43
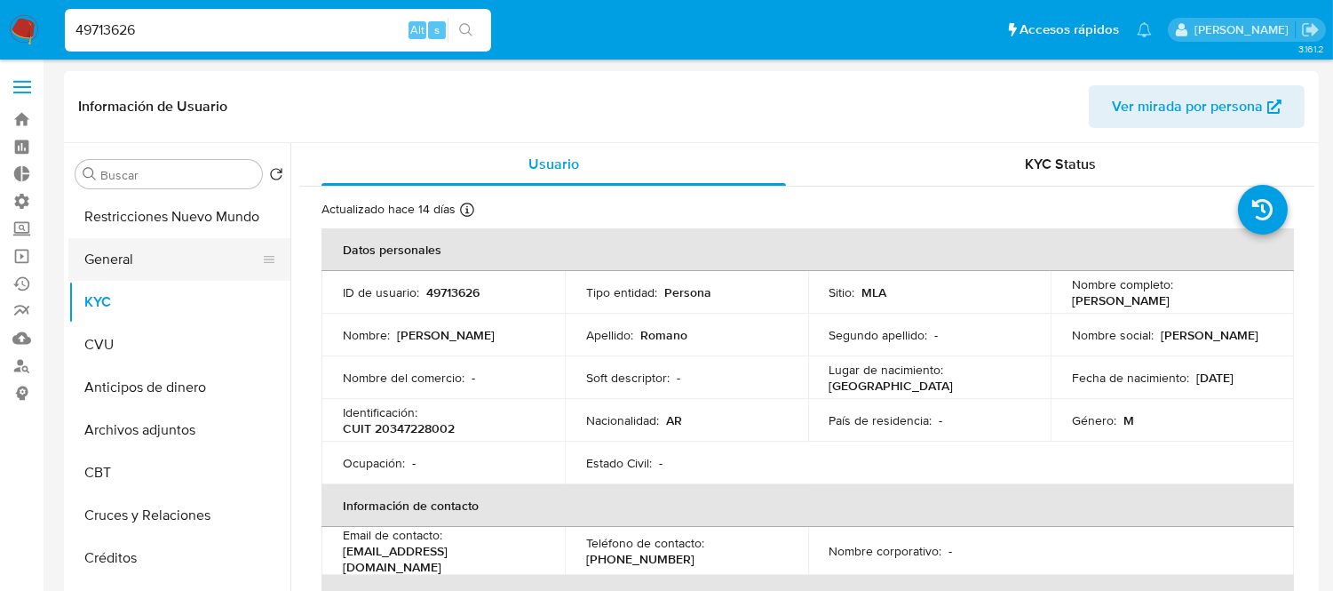
click at [179, 252] on button "General" at bounding box center [172, 259] width 208 height 43
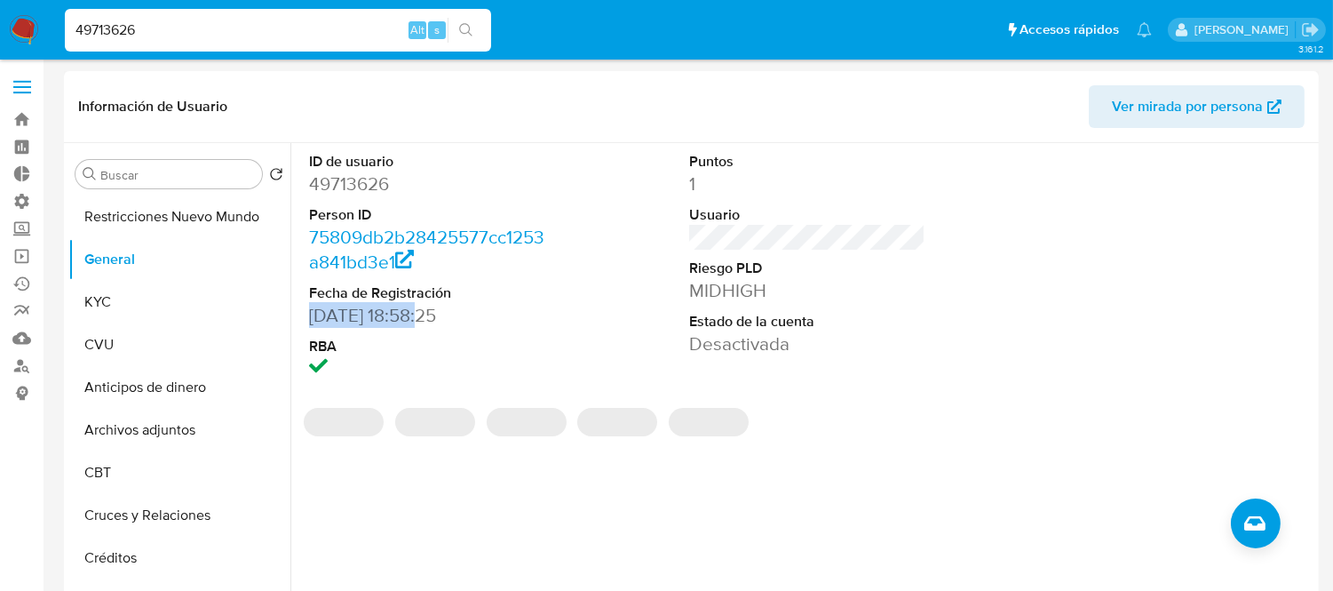
drag, startPoint x: 305, startPoint y: 323, endPoint x: 423, endPoint y: 314, distance: 118.5
click at [423, 314] on div "ID de usuario 49713626 Person ID 75809db2b28425577cc1253a841bd3e1 Fecha de Regi…" at bounding box center [427, 266] width 254 height 247
click at [515, 315] on dd "14/05/2008 18:58:25" at bounding box center [427, 315] width 236 height 25
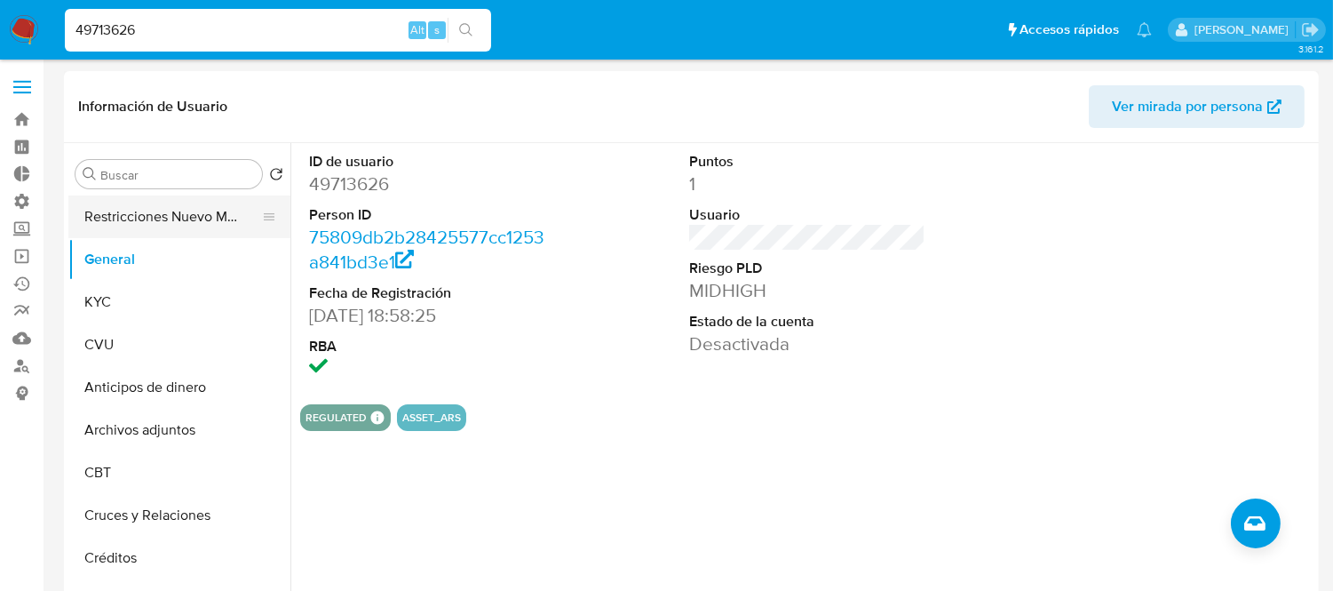
click at [175, 220] on button "Restricciones Nuevo Mundo" at bounding box center [172, 216] width 208 height 43
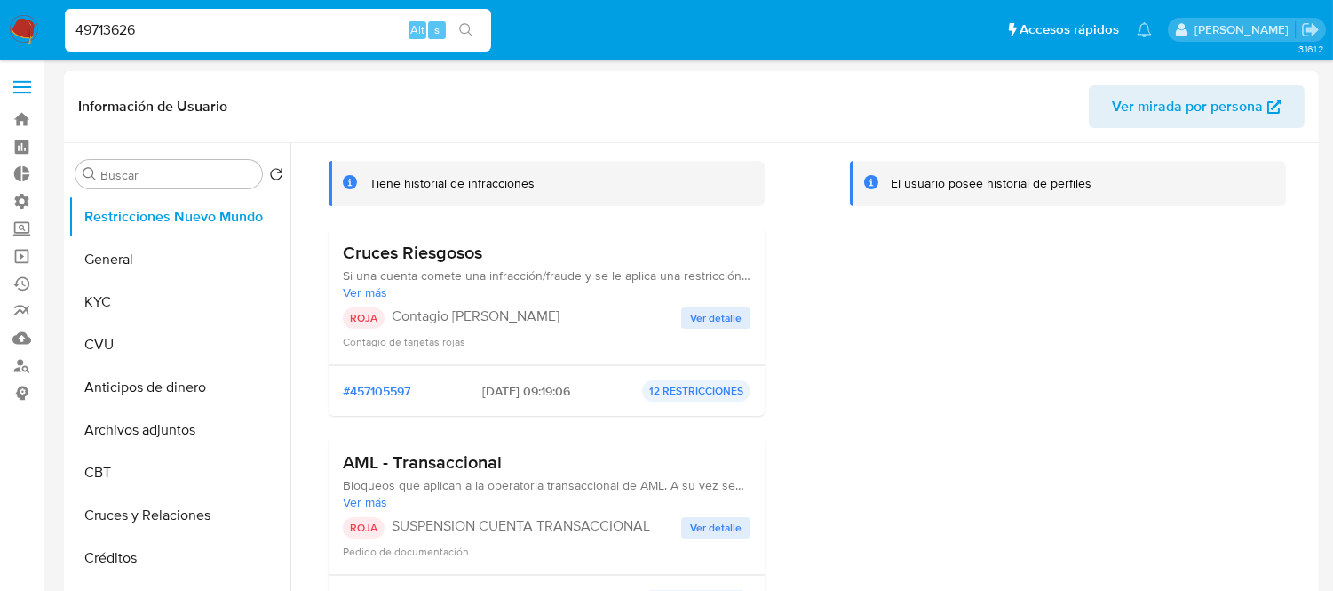
scroll to position [296, 0]
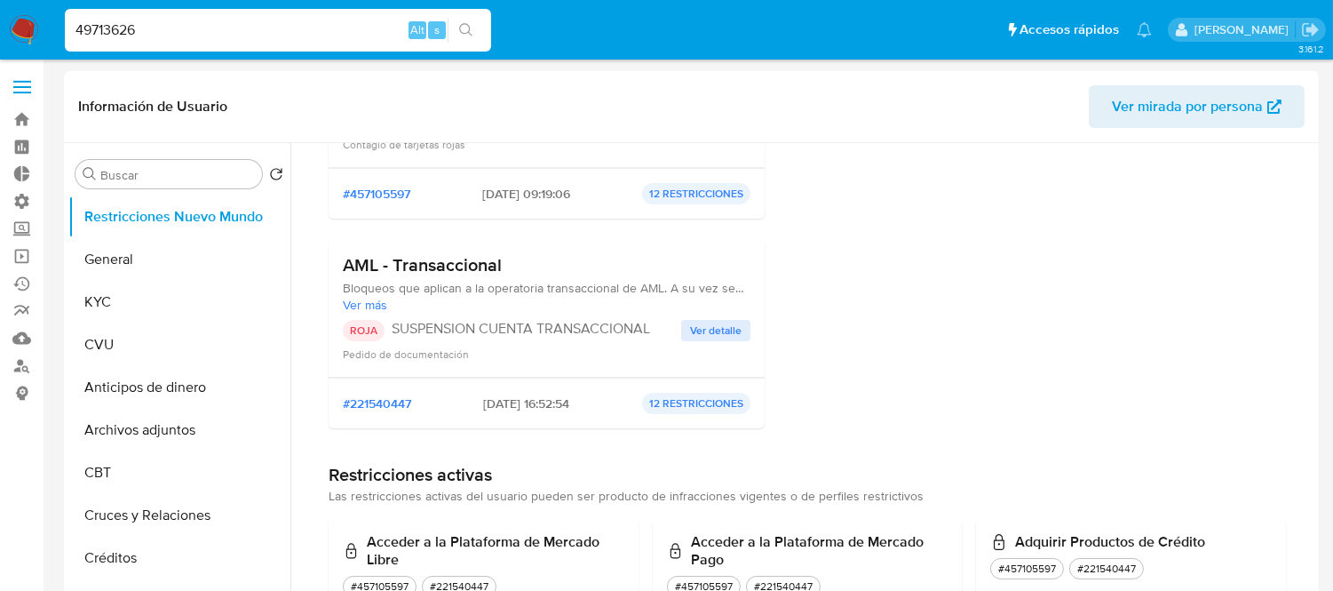
click at [125, 16] on div "49713626 Alt s" at bounding box center [278, 30] width 426 height 43
click at [123, 28] on input "49713626" at bounding box center [278, 30] width 426 height 23
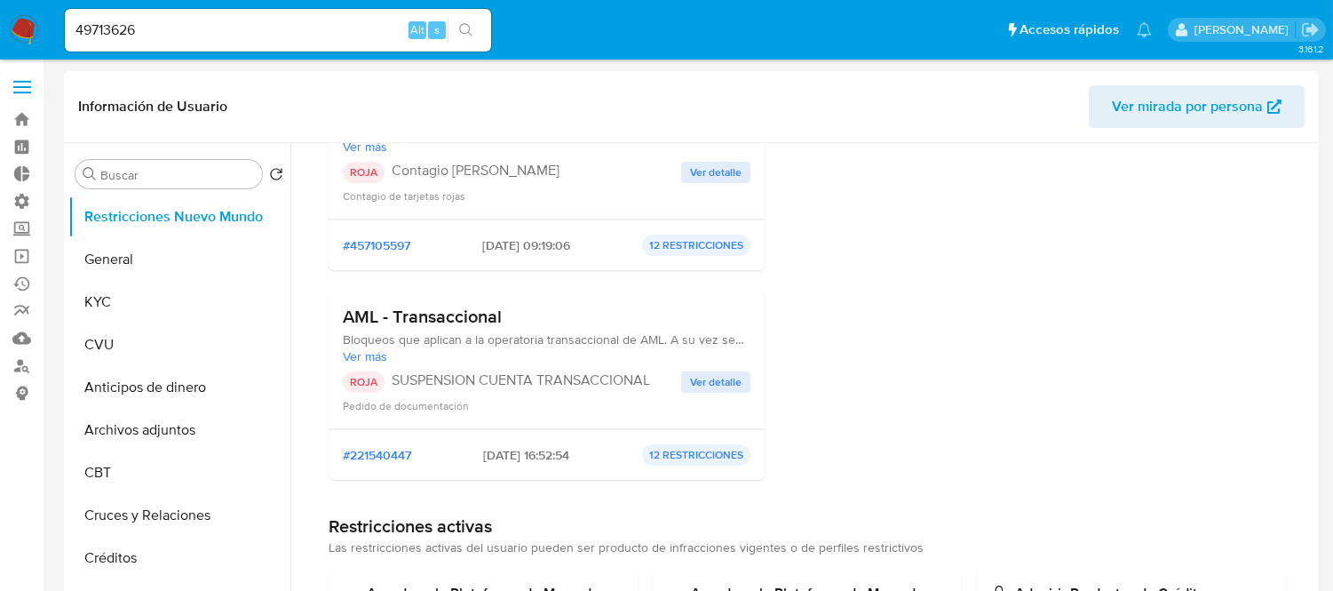
scroll to position [197, 0]
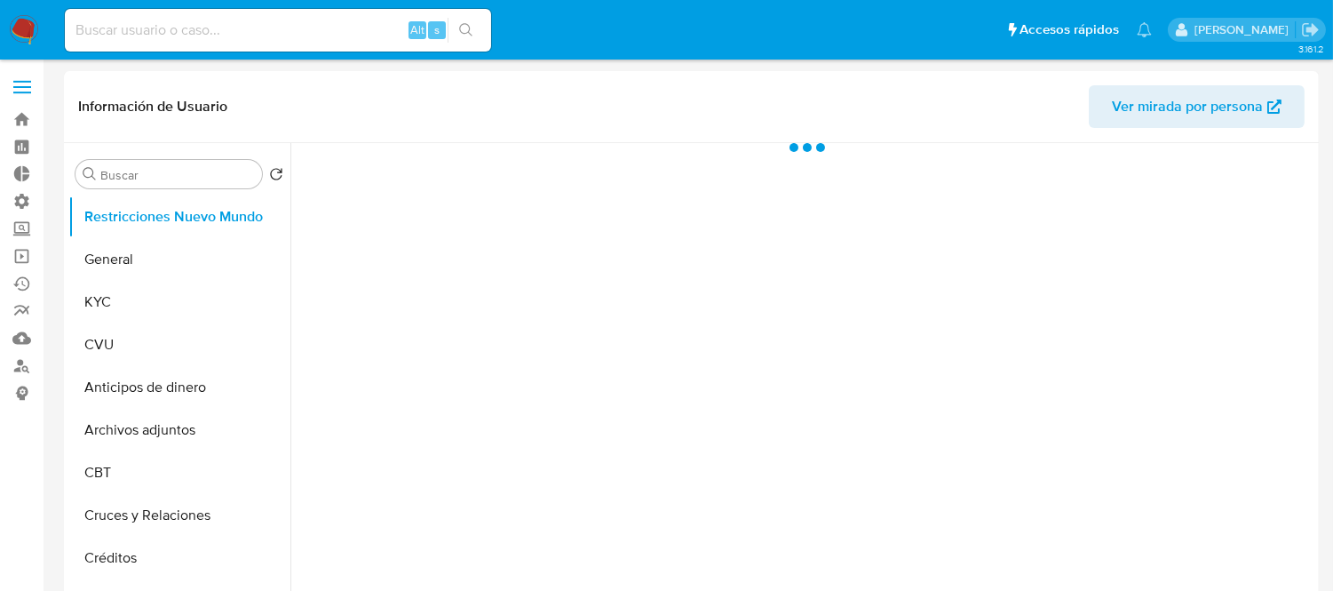
click at [209, 31] on input at bounding box center [278, 30] width 426 height 23
paste input "24099533"
type input "24099533"
select select "10"
type input "24099533"
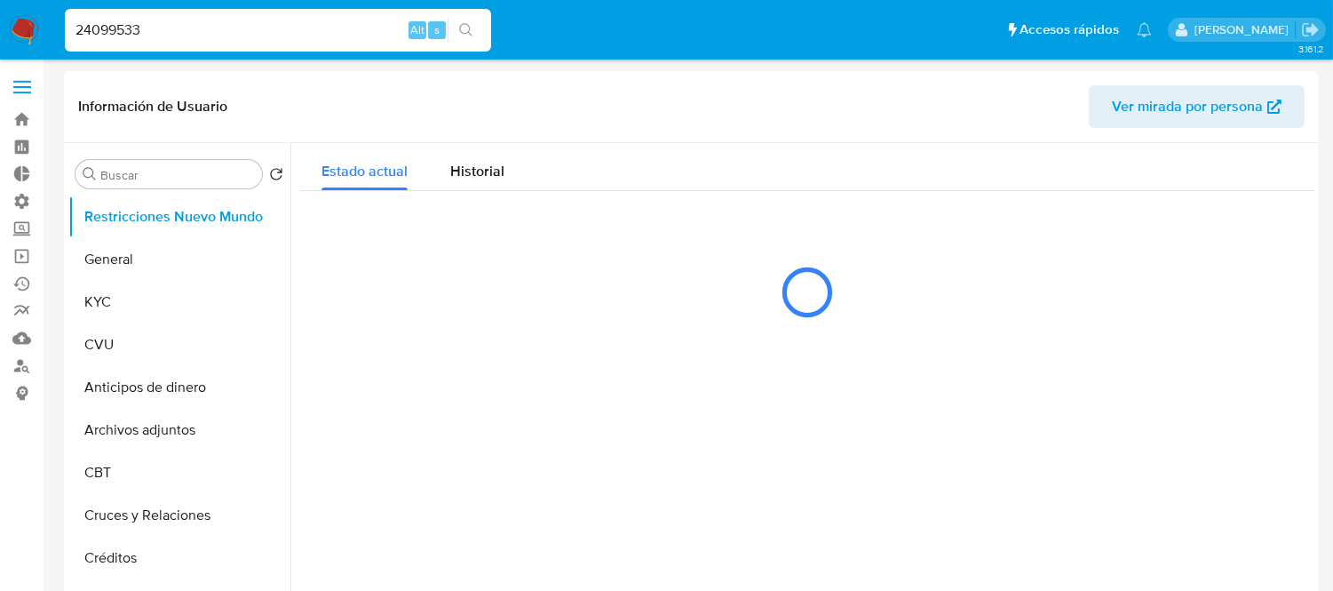
select select "10"
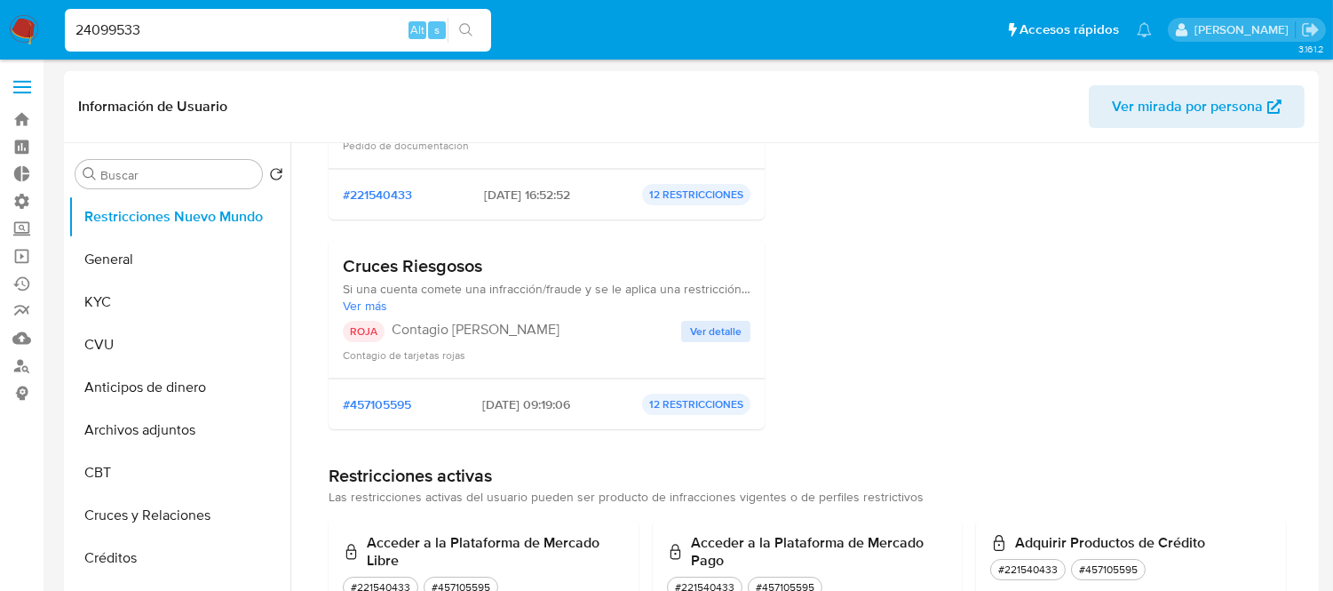
scroll to position [296, 0]
click at [711, 331] on span "Ver detalle" at bounding box center [716, 331] width 52 height 18
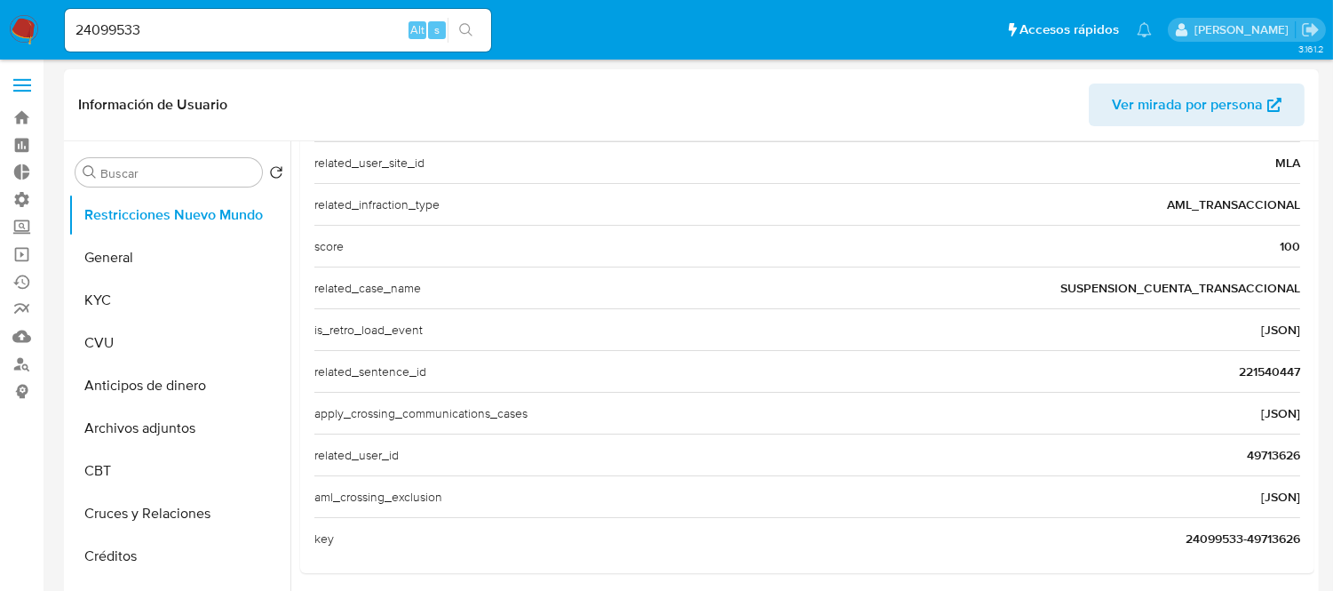
scroll to position [0, 0]
drag, startPoint x: 1262, startPoint y: 380, endPoint x: 1240, endPoint y: 380, distance: 22.2
click at [1240, 380] on span "221540447" at bounding box center [1269, 373] width 61 height 18
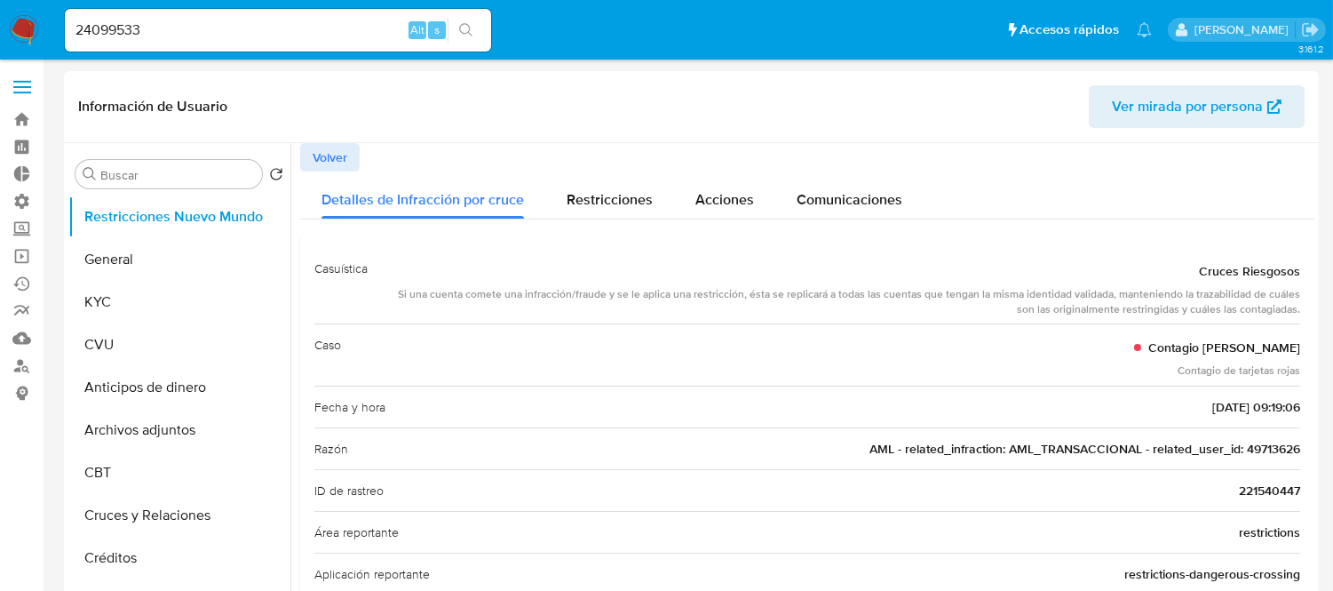
click at [325, 165] on span "Volver" at bounding box center [330, 157] width 35 height 25
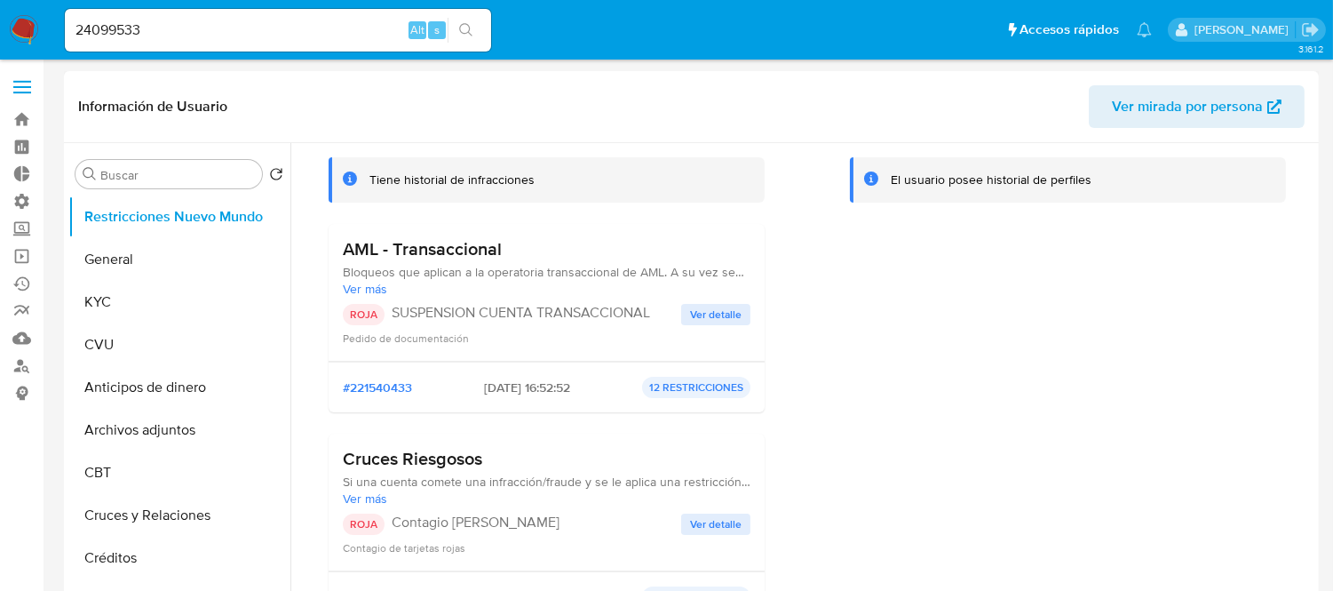
scroll to position [99, 0]
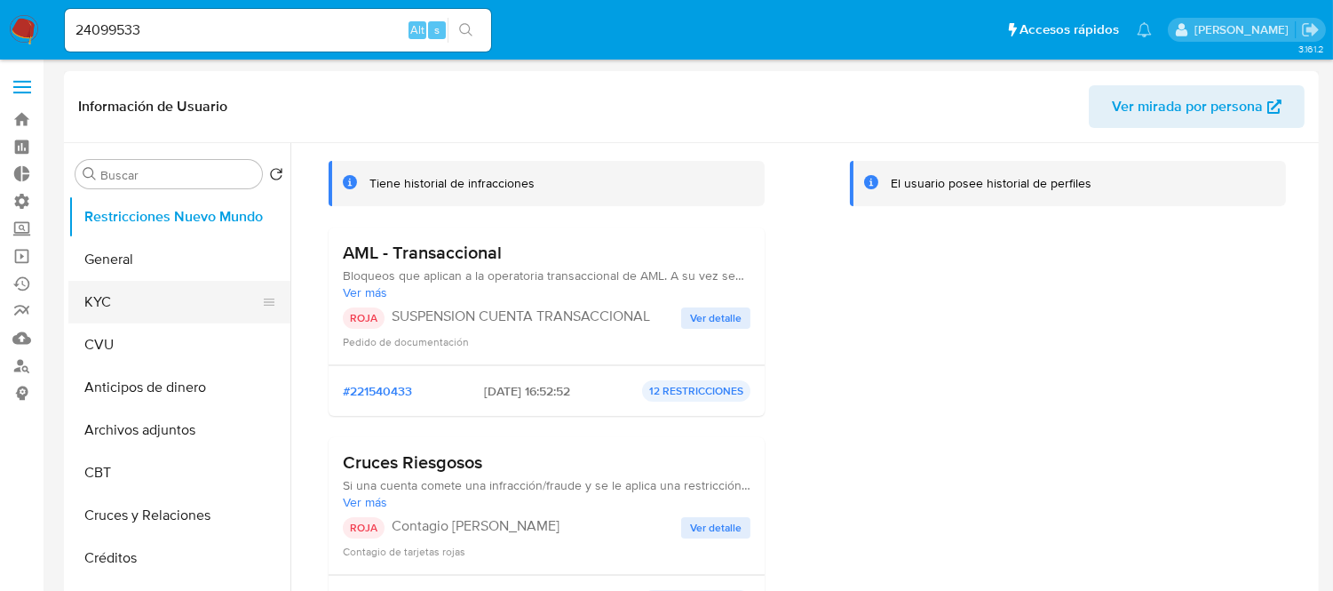
click at [91, 311] on button "KYC" at bounding box center [172, 302] width 208 height 43
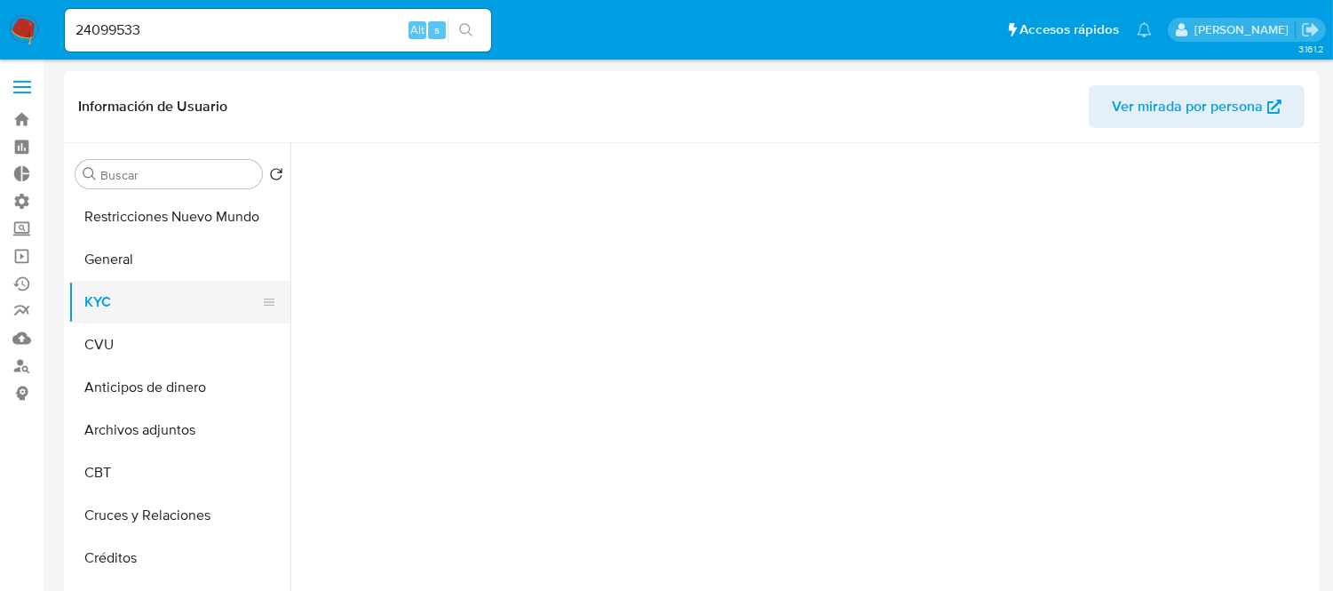
scroll to position [0, 0]
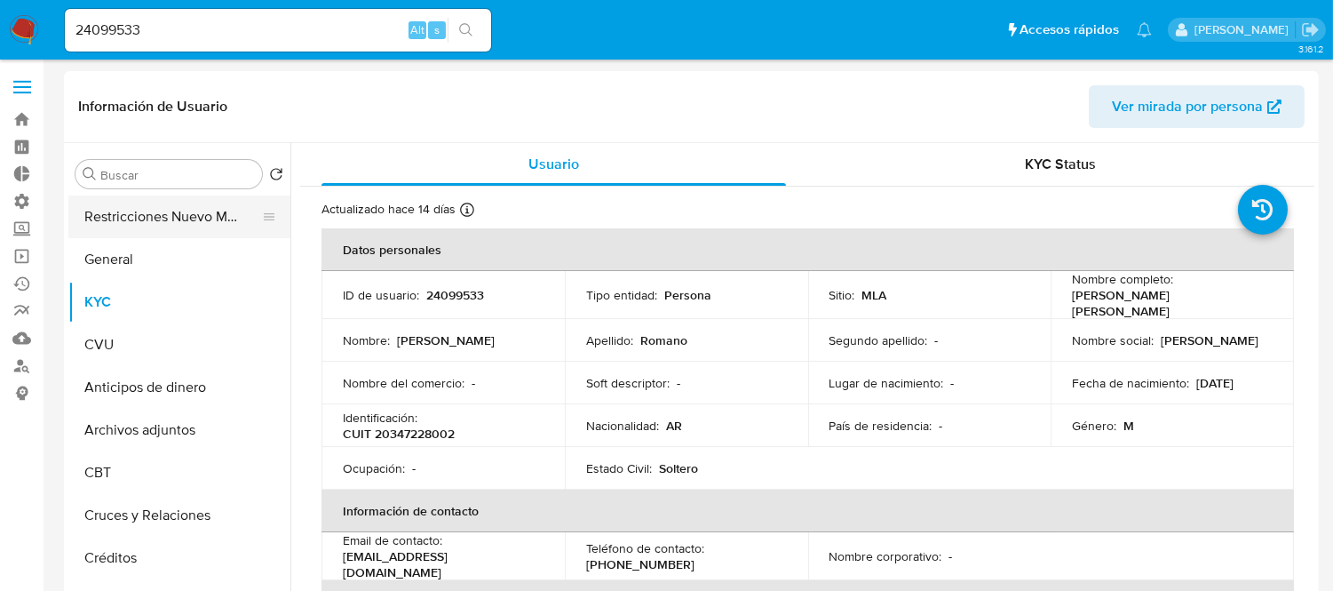
click at [151, 220] on button "Restricciones Nuevo Mundo" at bounding box center [172, 216] width 208 height 43
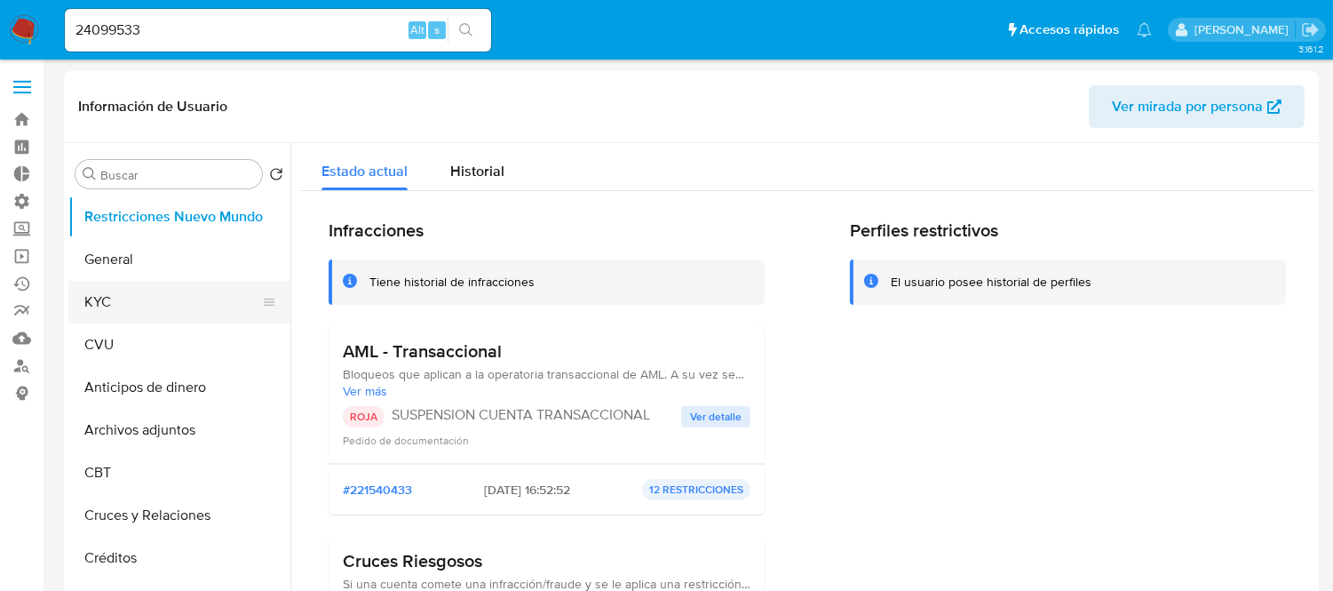
click at [143, 295] on button "KYC" at bounding box center [172, 302] width 208 height 43
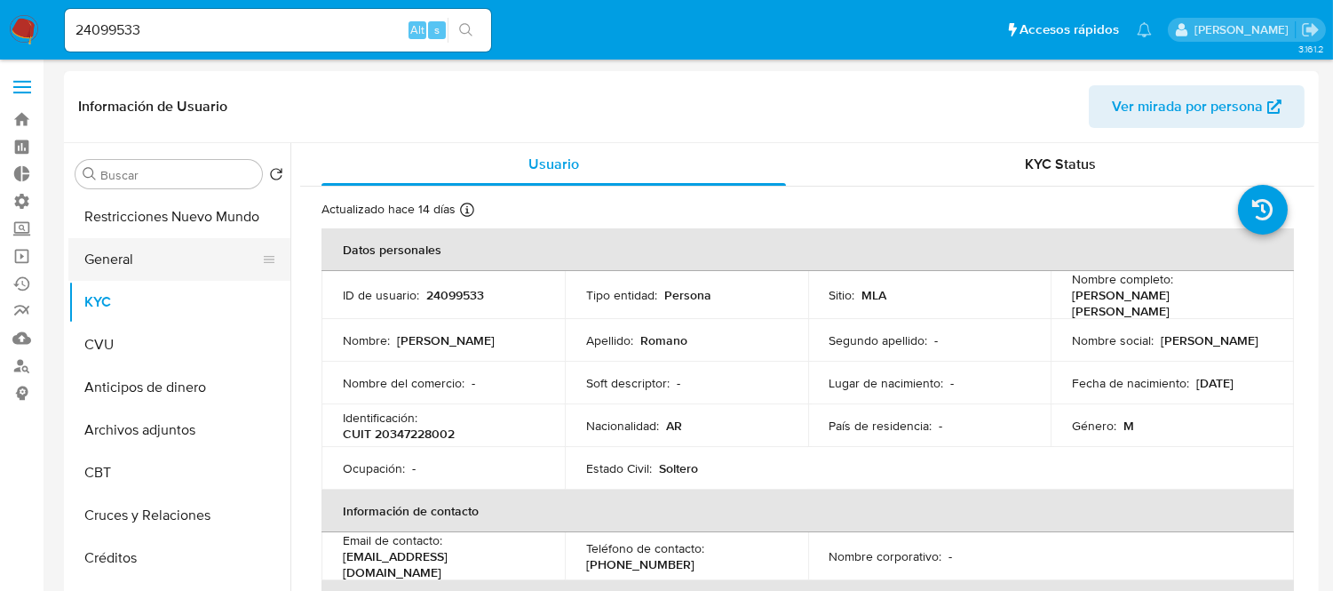
click at [162, 272] on button "General" at bounding box center [172, 259] width 208 height 43
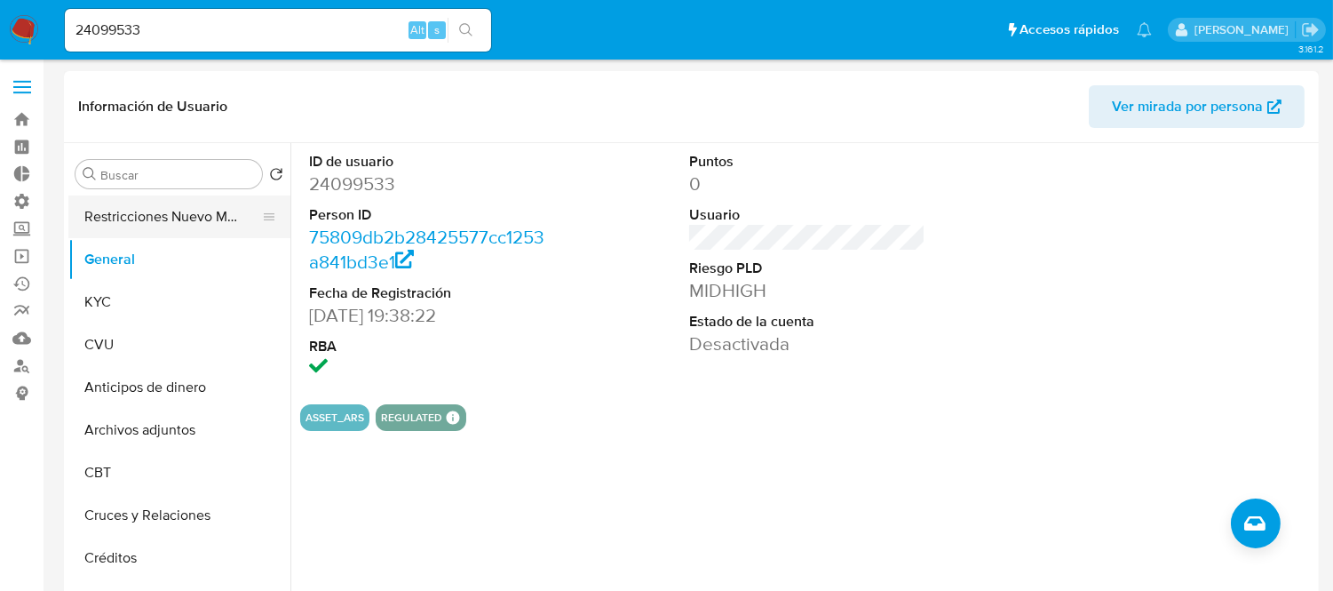
click at [95, 224] on button "Restricciones Nuevo Mundo" at bounding box center [172, 216] width 208 height 43
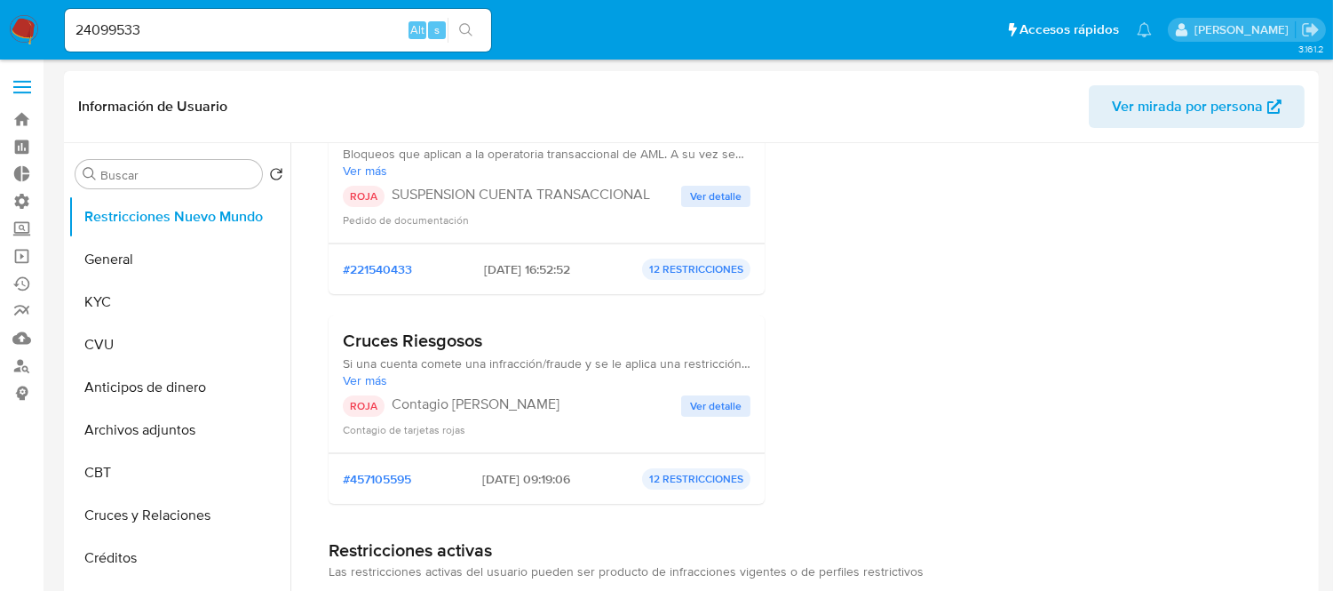
scroll to position [296, 0]
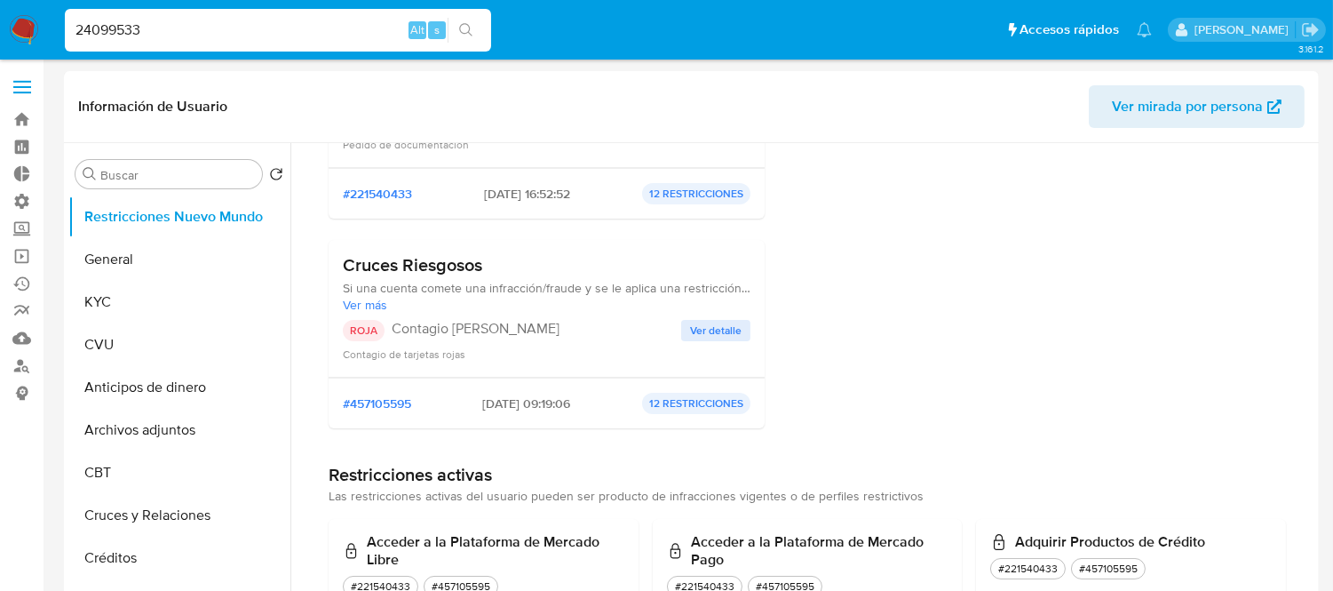
click at [155, 25] on input "24099533" at bounding box center [278, 30] width 426 height 23
click at [176, 252] on button "General" at bounding box center [172, 259] width 208 height 43
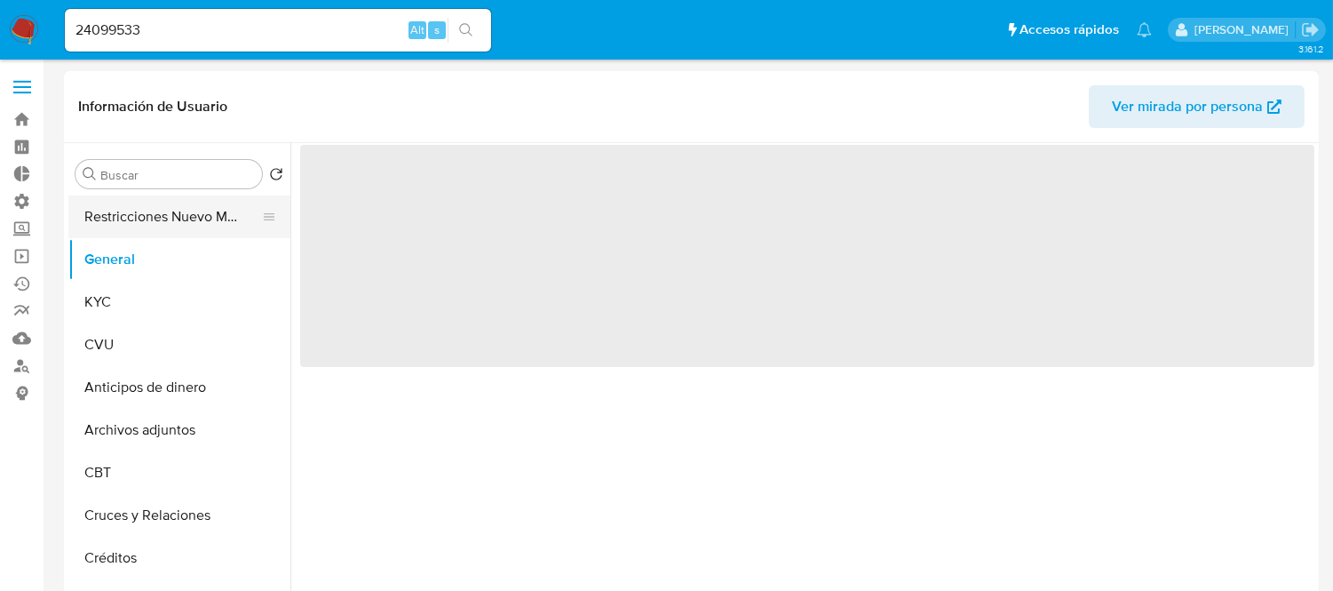
click at [155, 223] on button "Restricciones Nuevo Mundo" at bounding box center [172, 216] width 208 height 43
